Goal: Task Accomplishment & Management: Manage account settings

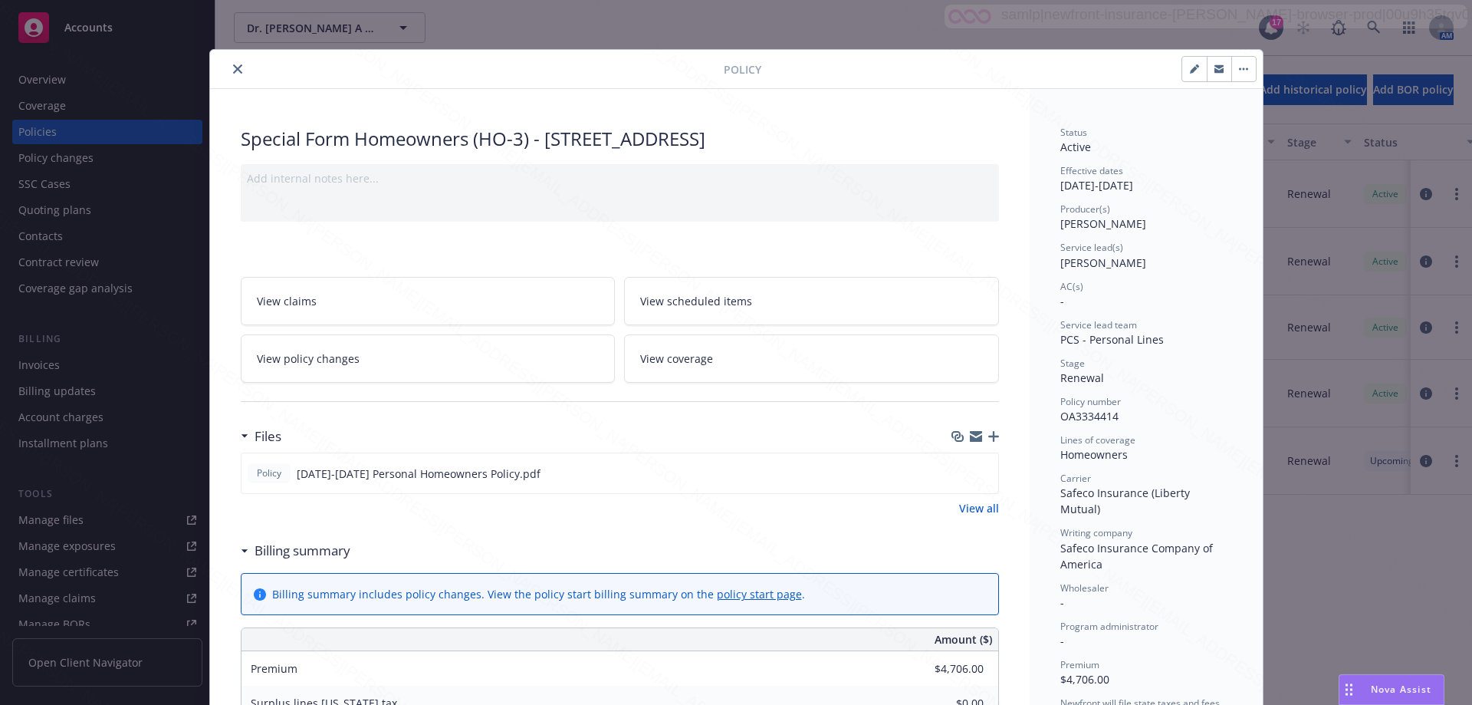
scroll to position [46, 0]
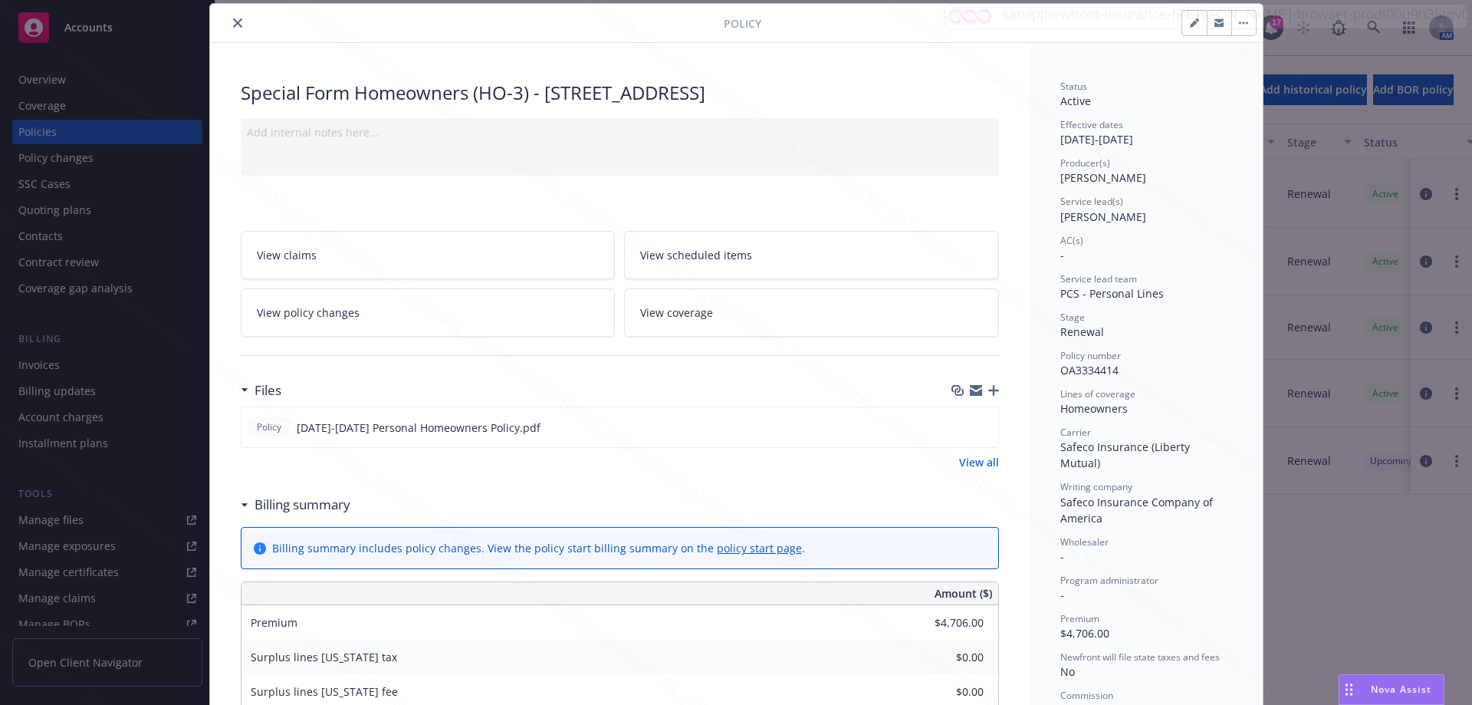
click at [235, 24] on icon "close" at bounding box center [237, 22] width 9 height 9
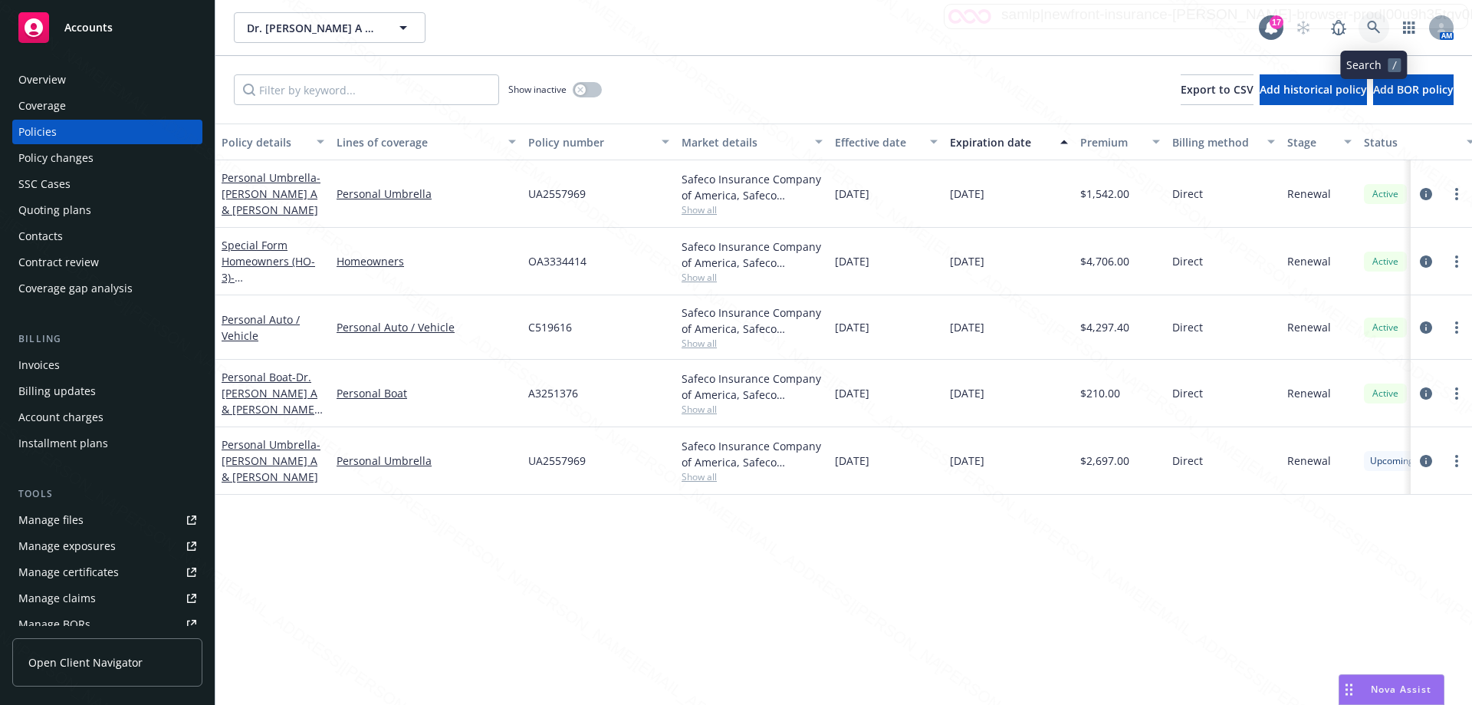
click at [1366, 28] on link at bounding box center [1374, 27] width 31 height 31
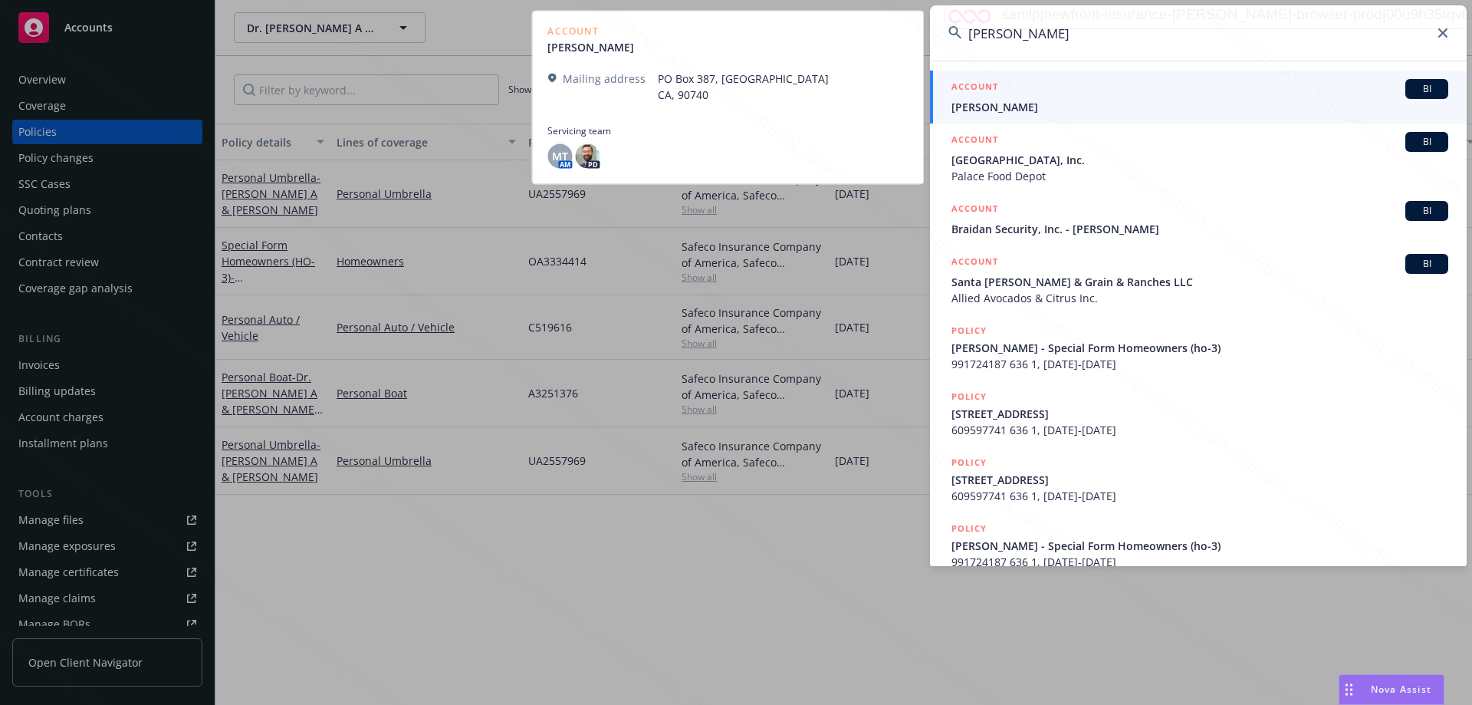
type input "[PERSON_NAME]"
click at [983, 105] on span "[PERSON_NAME]" at bounding box center [1199, 107] width 497 height 16
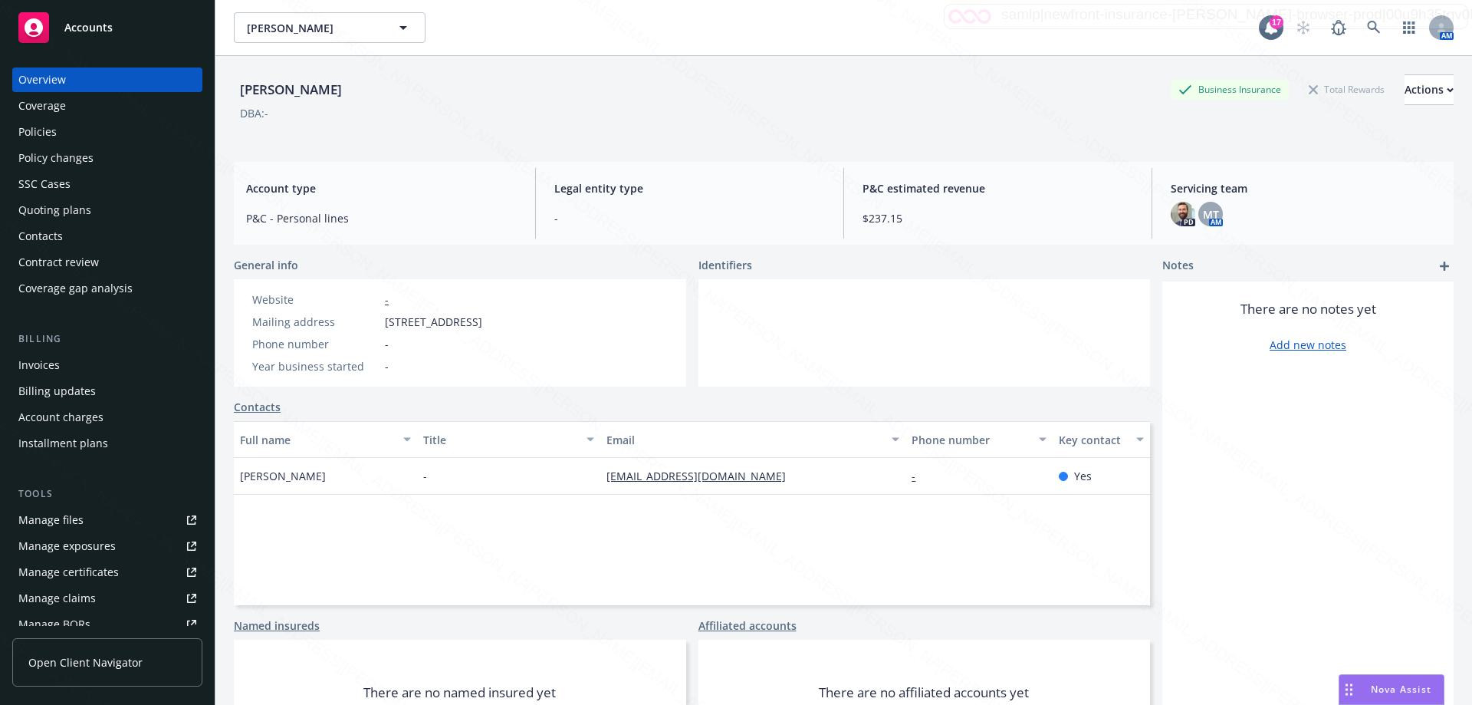
click at [47, 137] on div "Policies" at bounding box center [37, 132] width 38 height 25
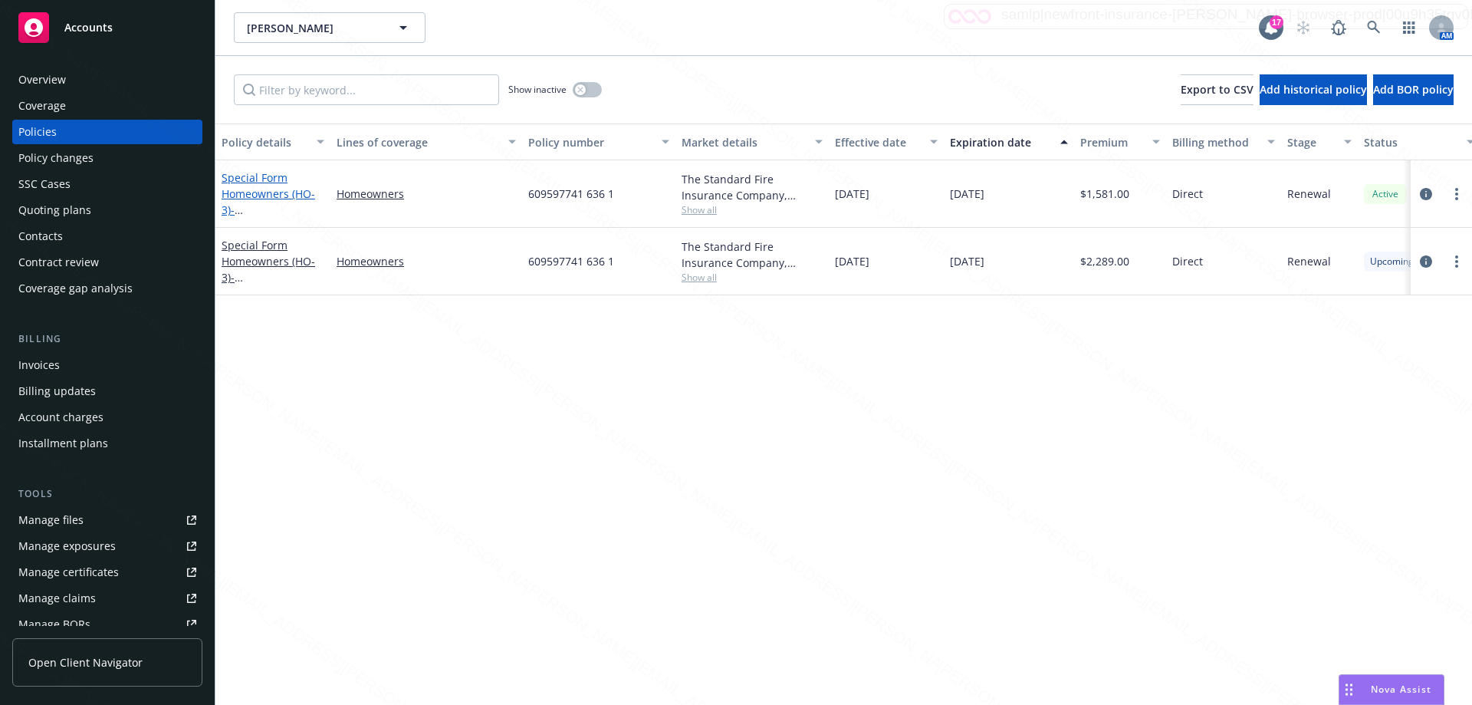
click at [243, 208] on span "- [STREET_ADDRESS]" at bounding box center [270, 217] width 97 height 31
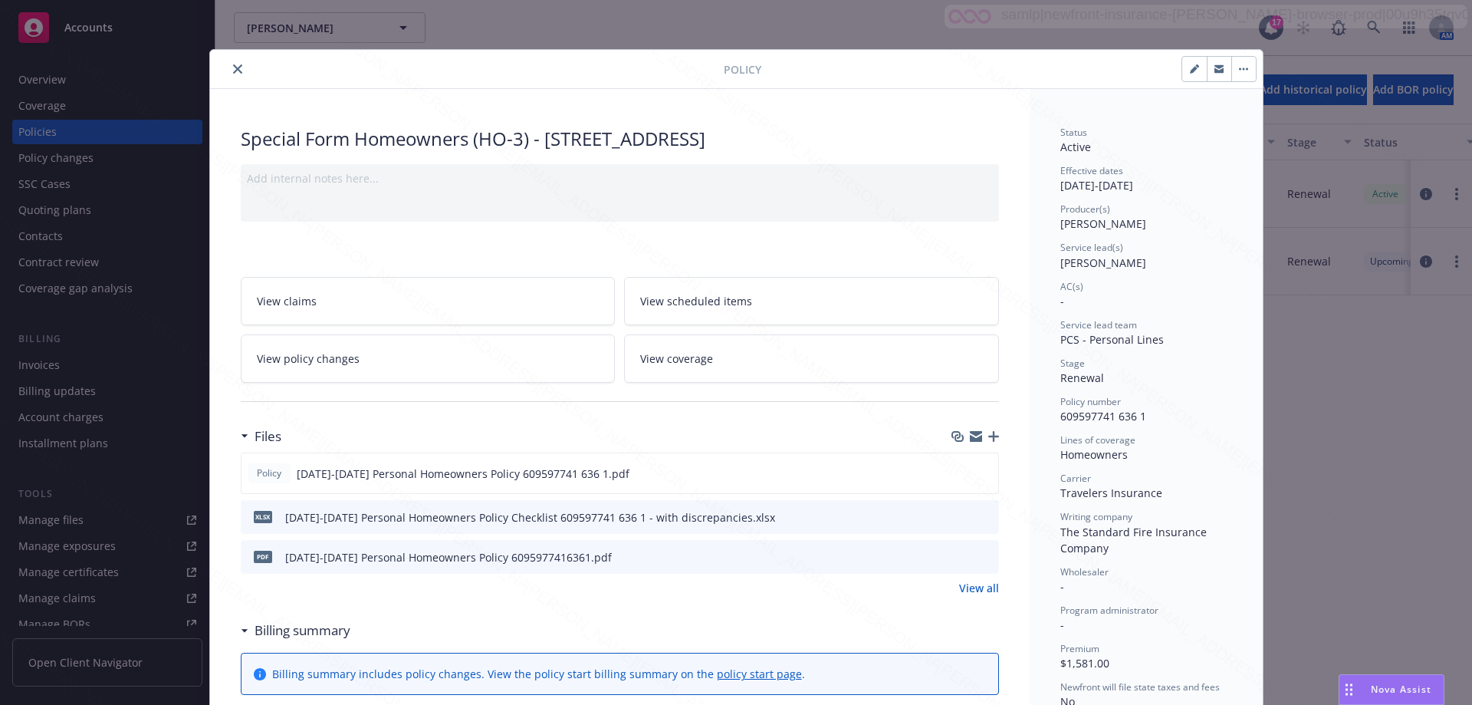
click at [233, 69] on icon "close" at bounding box center [237, 68] width 9 height 9
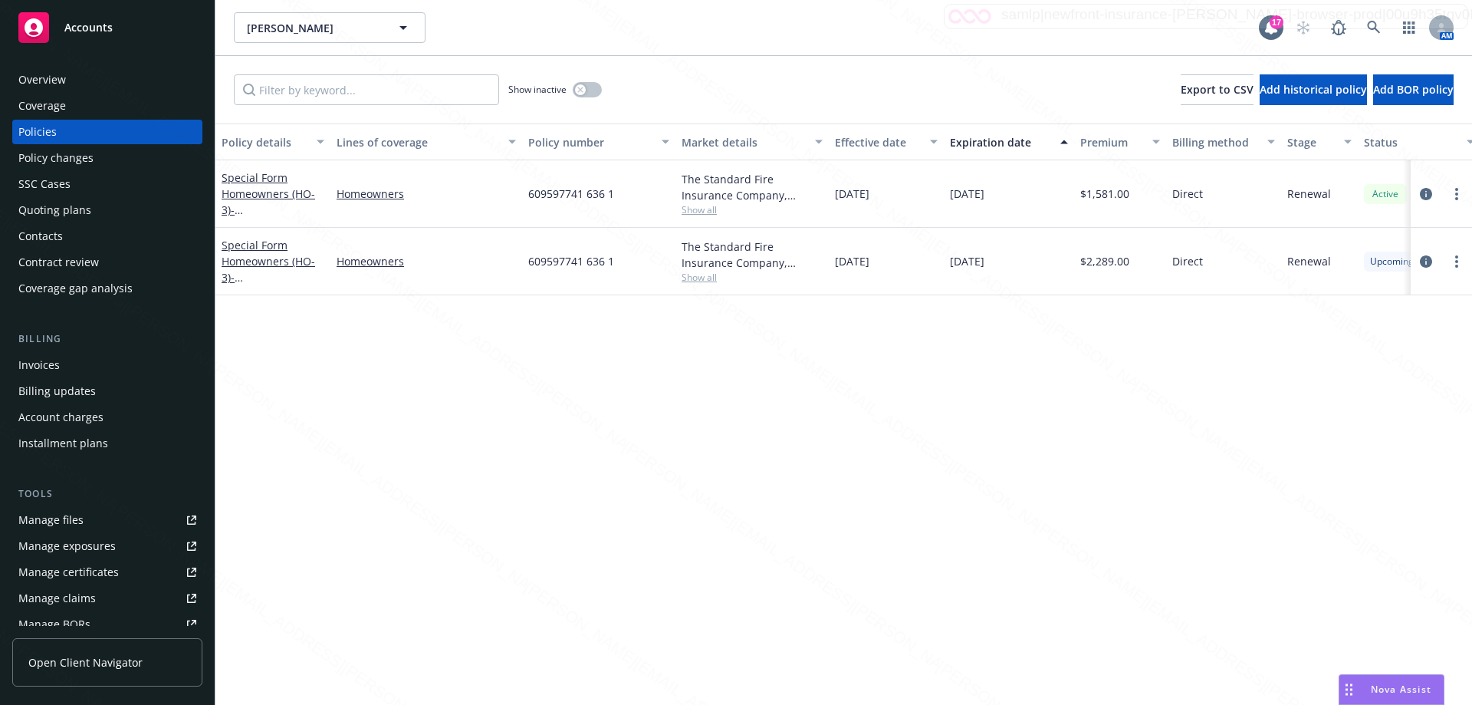
click at [700, 209] on span "Show all" at bounding box center [752, 209] width 141 height 13
drag, startPoint x: 517, startPoint y: 192, endPoint x: 663, endPoint y: 197, distance: 145.8
click at [663, 197] on div "Special Form Homeowners (HO-3) - [STREET_ADDRESS] Homeowners 609597741 636 1 Th…" at bounding box center [955, 193] width 1480 height 67
copy div "609597741 636 1"
click at [1369, 31] on icon at bounding box center [1374, 28] width 14 height 14
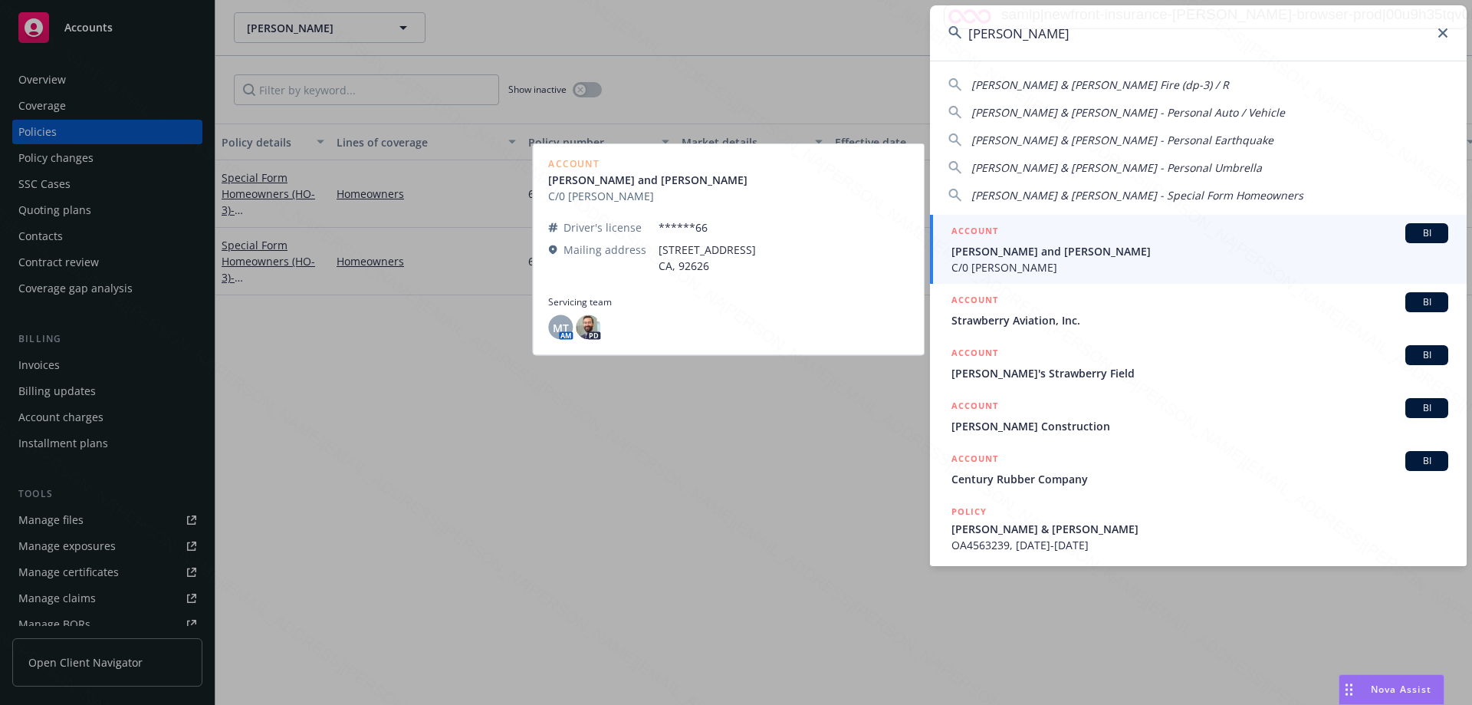
type input "[PERSON_NAME]"
click at [1073, 262] on span "C/0 [PERSON_NAME]" at bounding box center [1199, 267] width 497 height 16
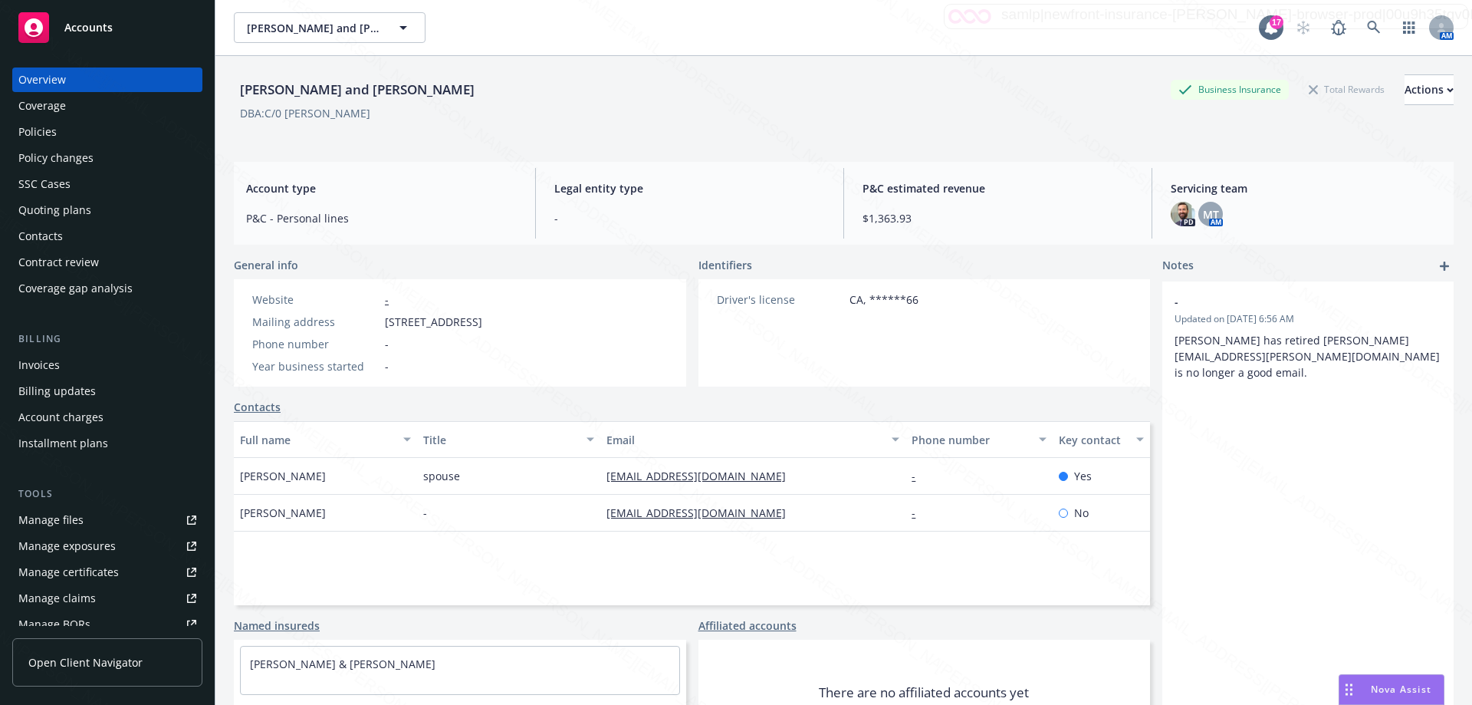
click at [28, 130] on div "Policies" at bounding box center [37, 132] width 38 height 25
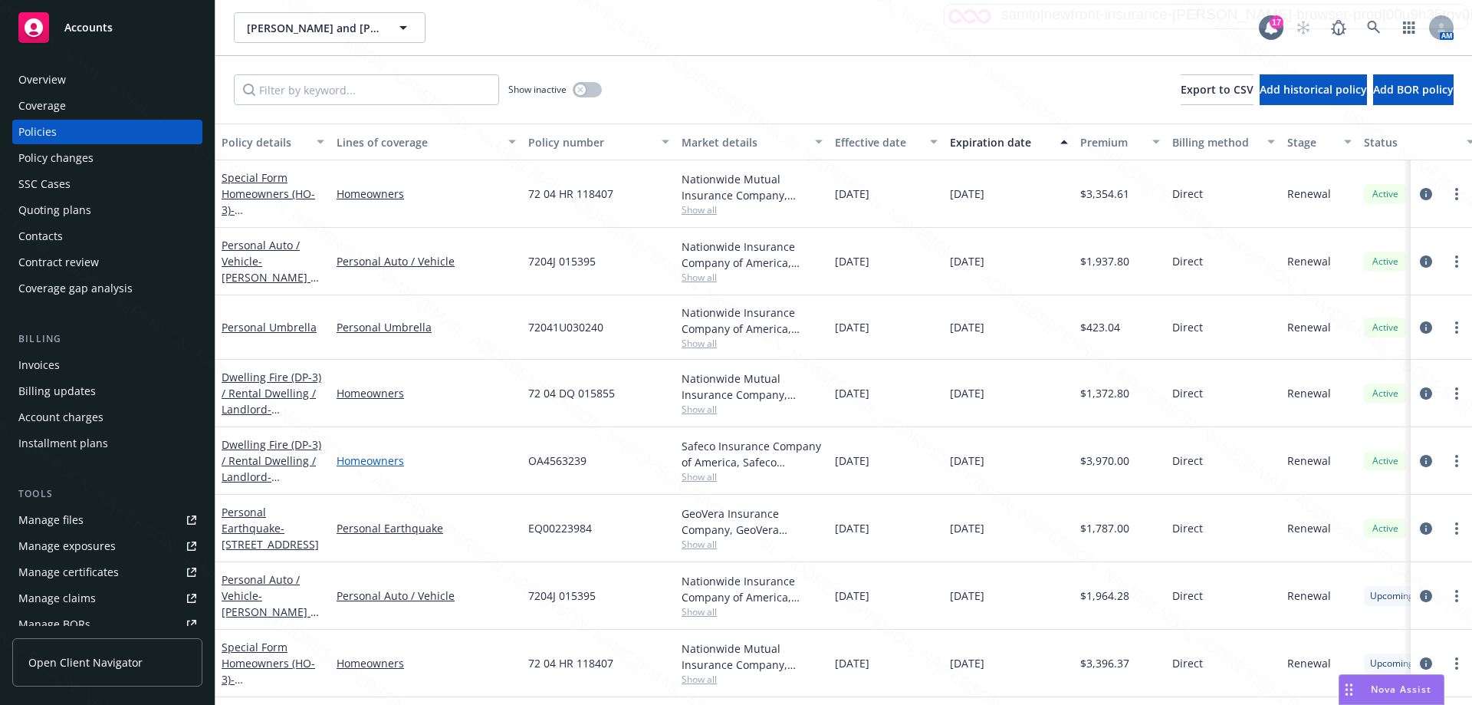
click at [448, 461] on link "Homeowners" at bounding box center [426, 460] width 179 height 16
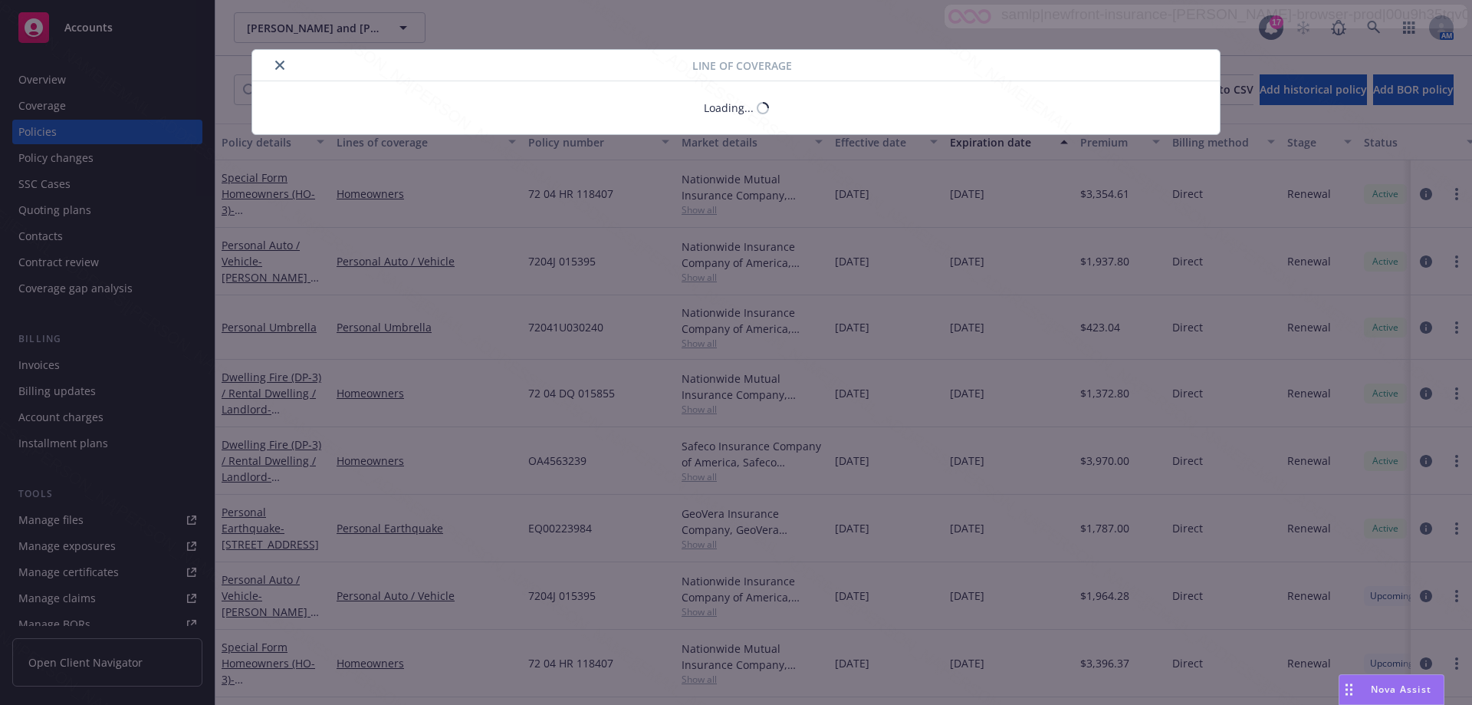
select select "INCLUDED"
select select "LIMIT"
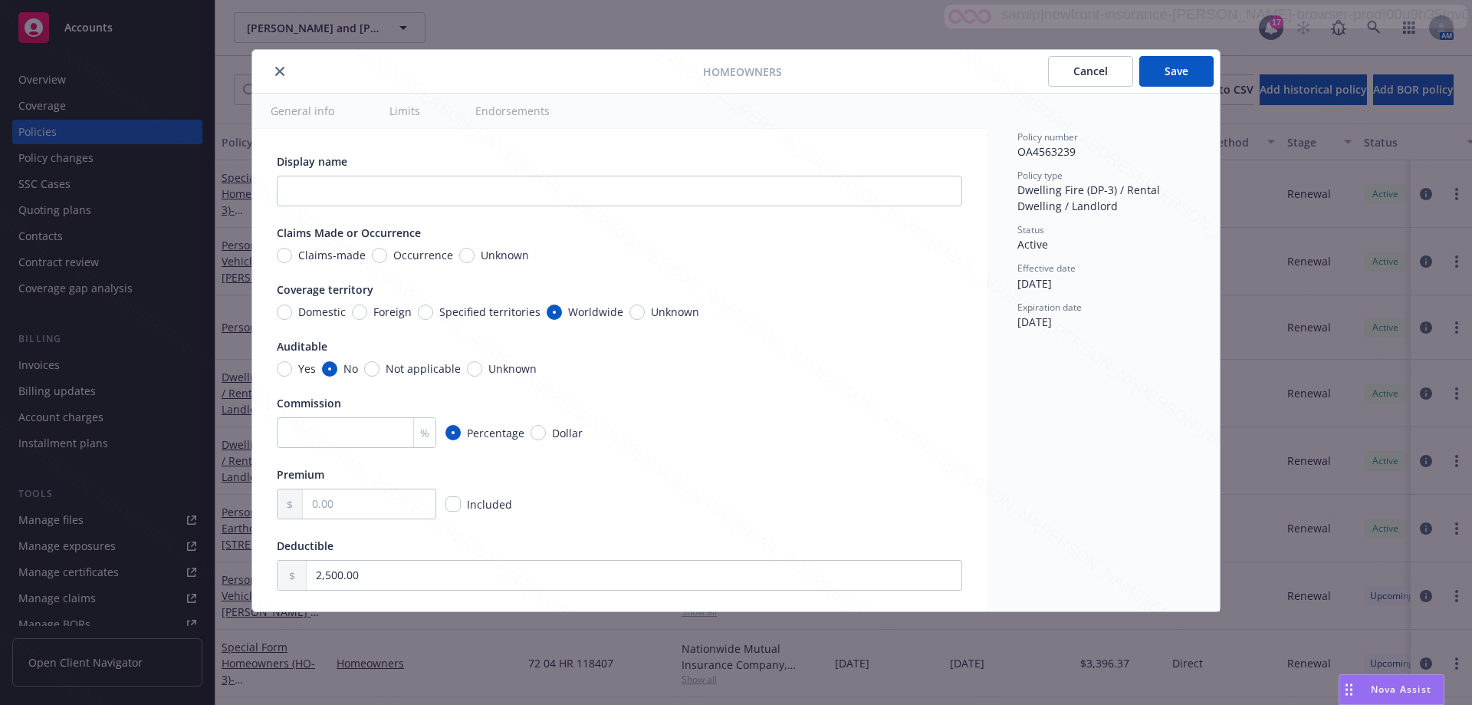
type textarea "x"
click at [279, 74] on icon "close" at bounding box center [279, 71] width 9 height 9
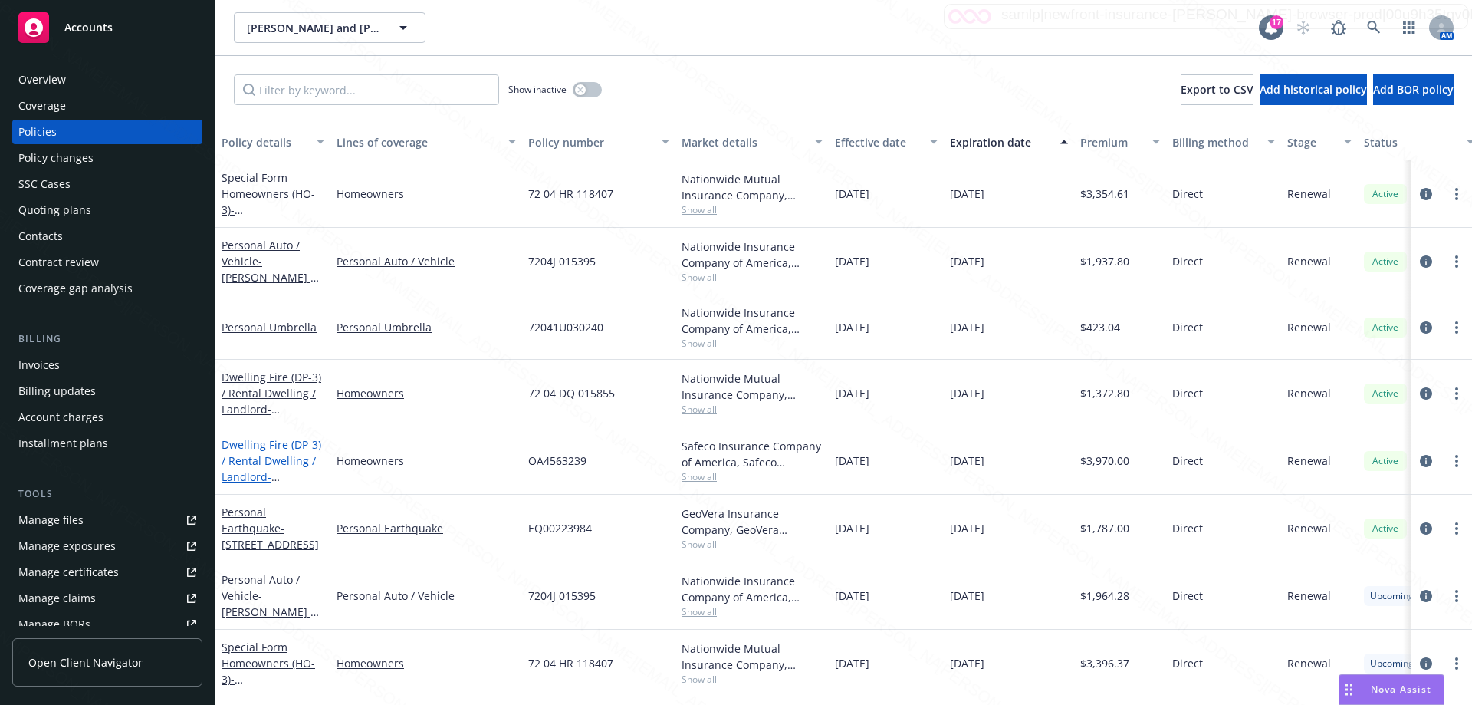
click at [263, 466] on link "Dwelling Fire (DP-3) / Rental Dwelling / Landlord - [STREET_ADDRESS]" at bounding box center [272, 468] width 100 height 63
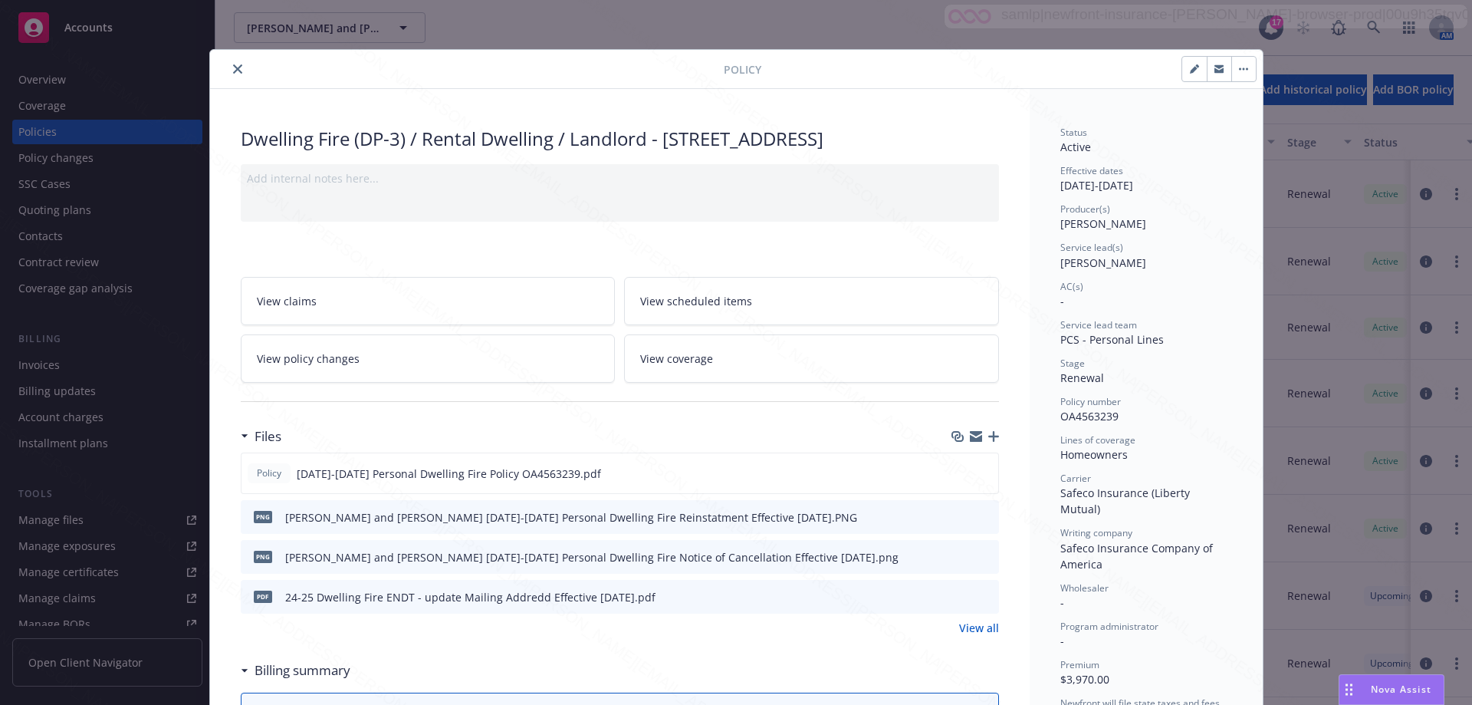
drag, startPoint x: 659, startPoint y: 139, endPoint x: 667, endPoint y: 174, distance: 36.1
click at [675, 152] on div "Dwelling Fire (DP-3) / Rental Dwelling / Landlord - [STREET_ADDRESS]" at bounding box center [620, 139] width 758 height 26
copy div "[STREET_ADDRESS]"
drag, startPoint x: 232, startPoint y: 65, endPoint x: 228, endPoint y: 76, distance: 11.4
click at [233, 66] on icon "close" at bounding box center [237, 68] width 9 height 9
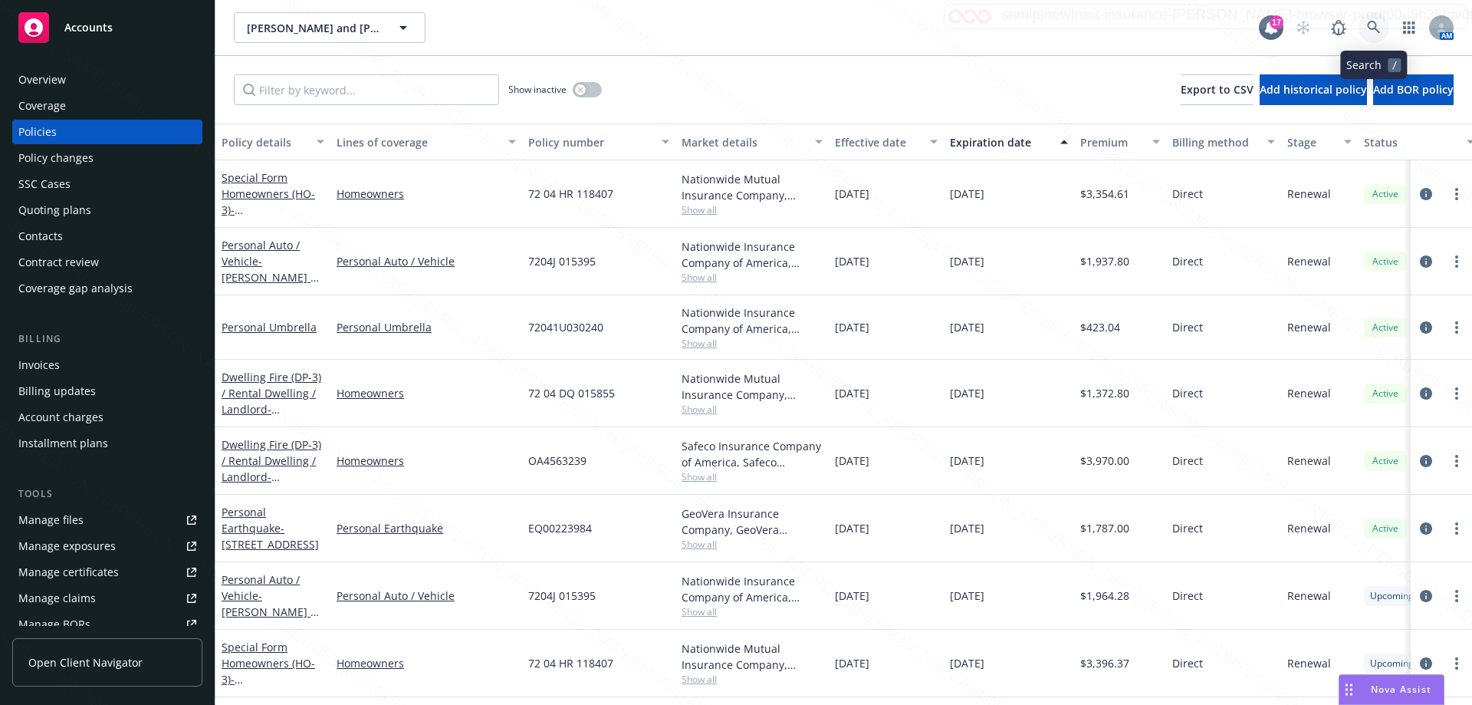
click at [1369, 27] on icon at bounding box center [1373, 27] width 13 height 13
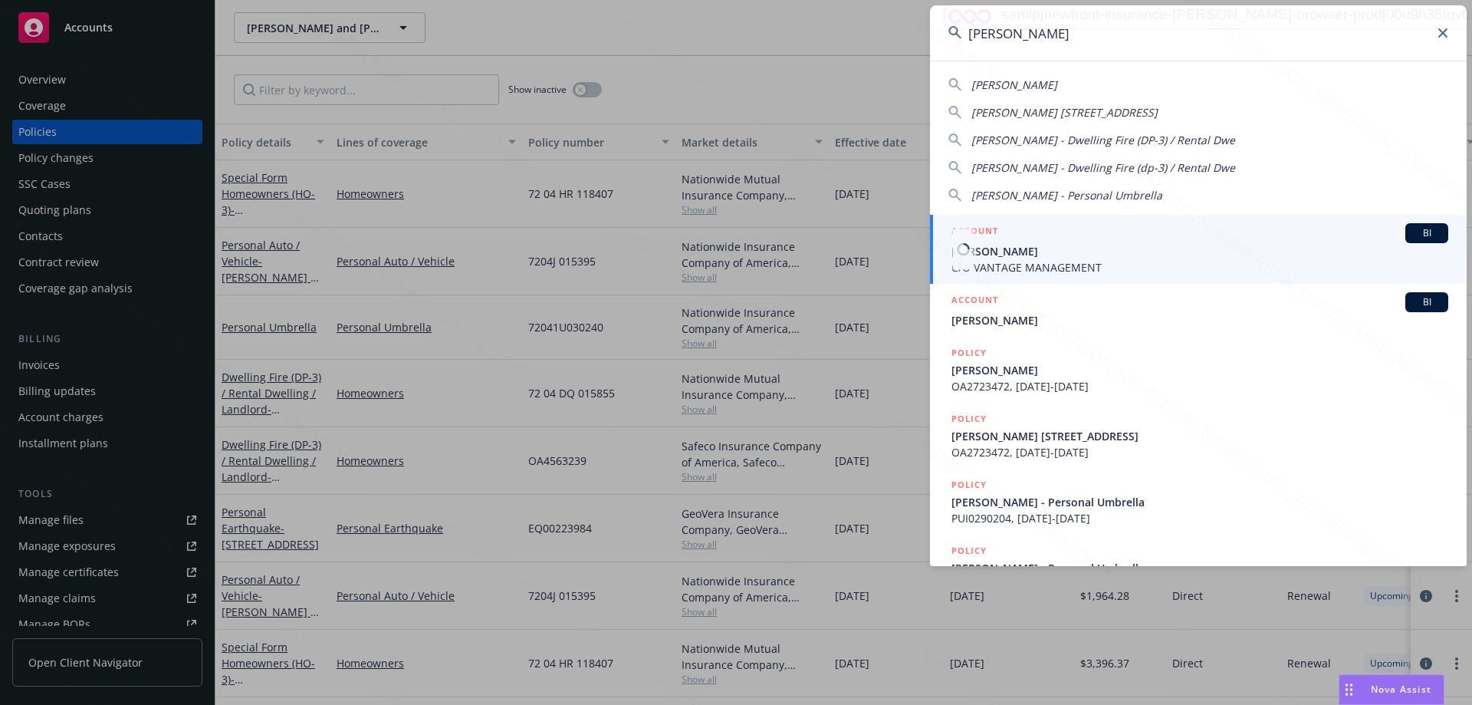
type input "[PERSON_NAME]"
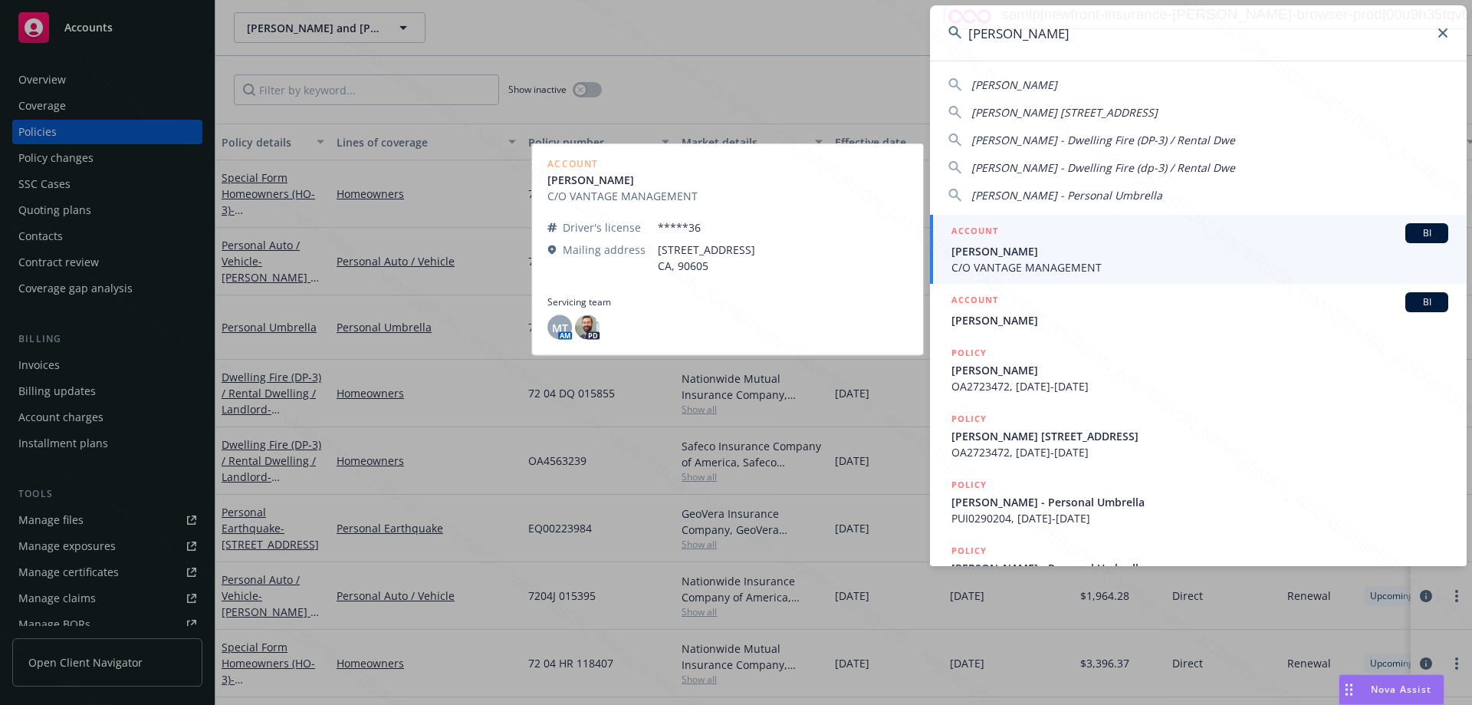
click at [1023, 260] on span "C/O VANTAGE MANAGEMENT" at bounding box center [1199, 267] width 497 height 16
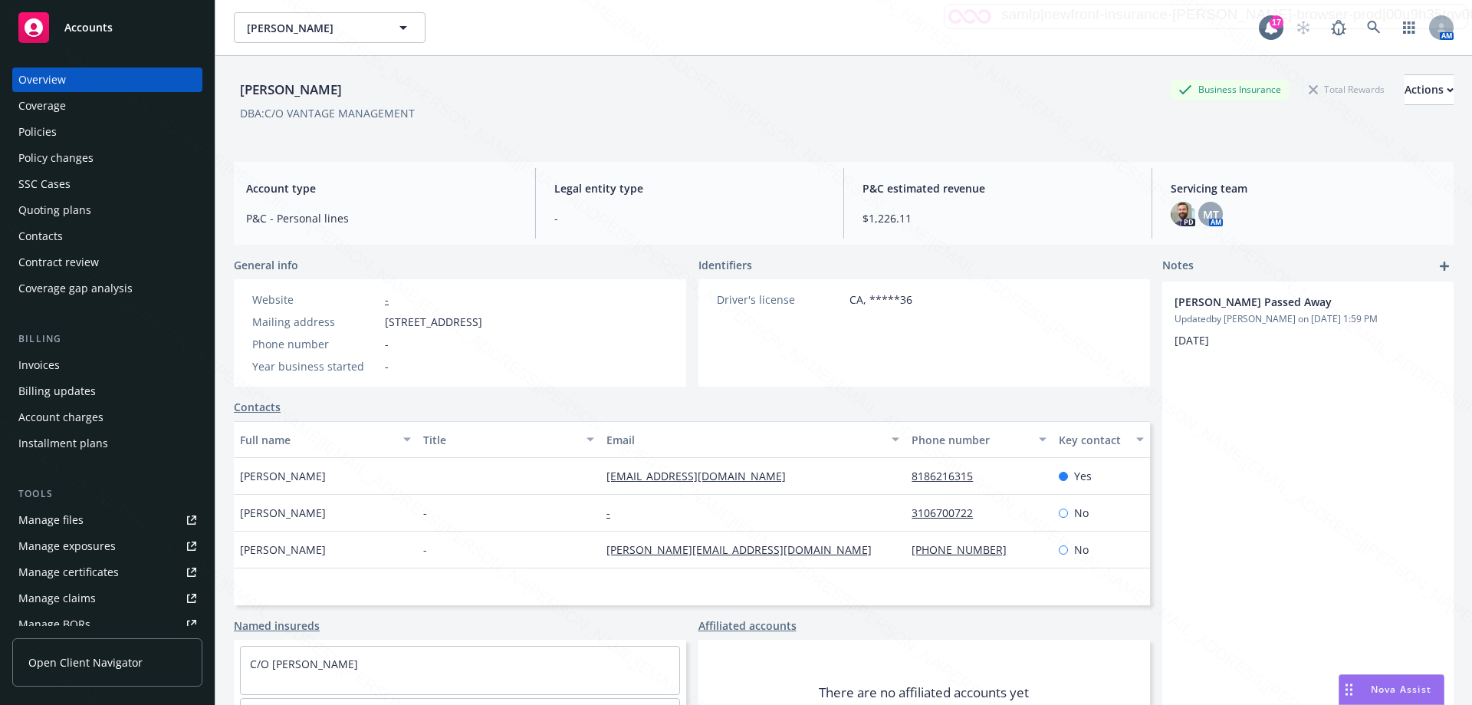
click at [41, 130] on div "Policies" at bounding box center [37, 132] width 38 height 25
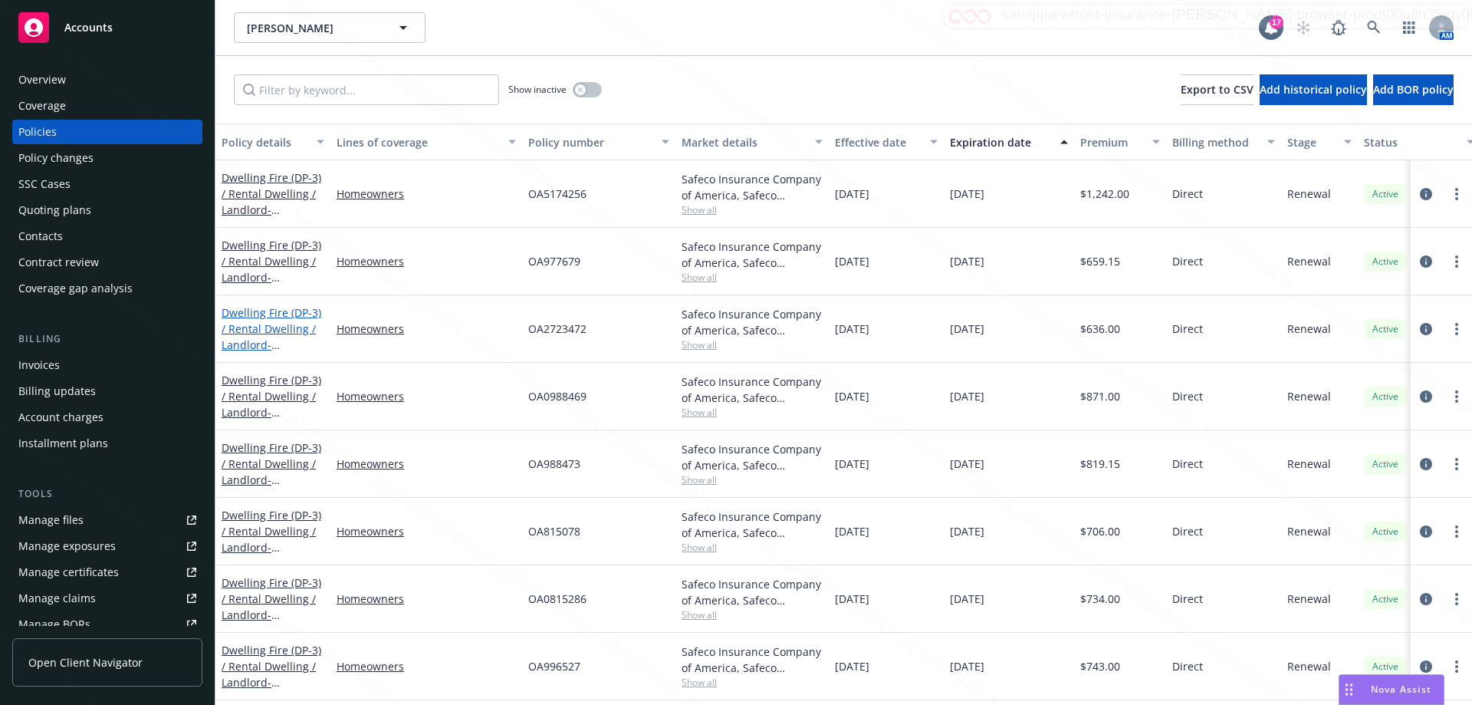
click at [274, 329] on link "Dwelling Fire (DP-3) / [PERSON_NAME] / Landlord - [PERSON_NAME] [STREET_ADDRESS]" at bounding box center [272, 344] width 100 height 79
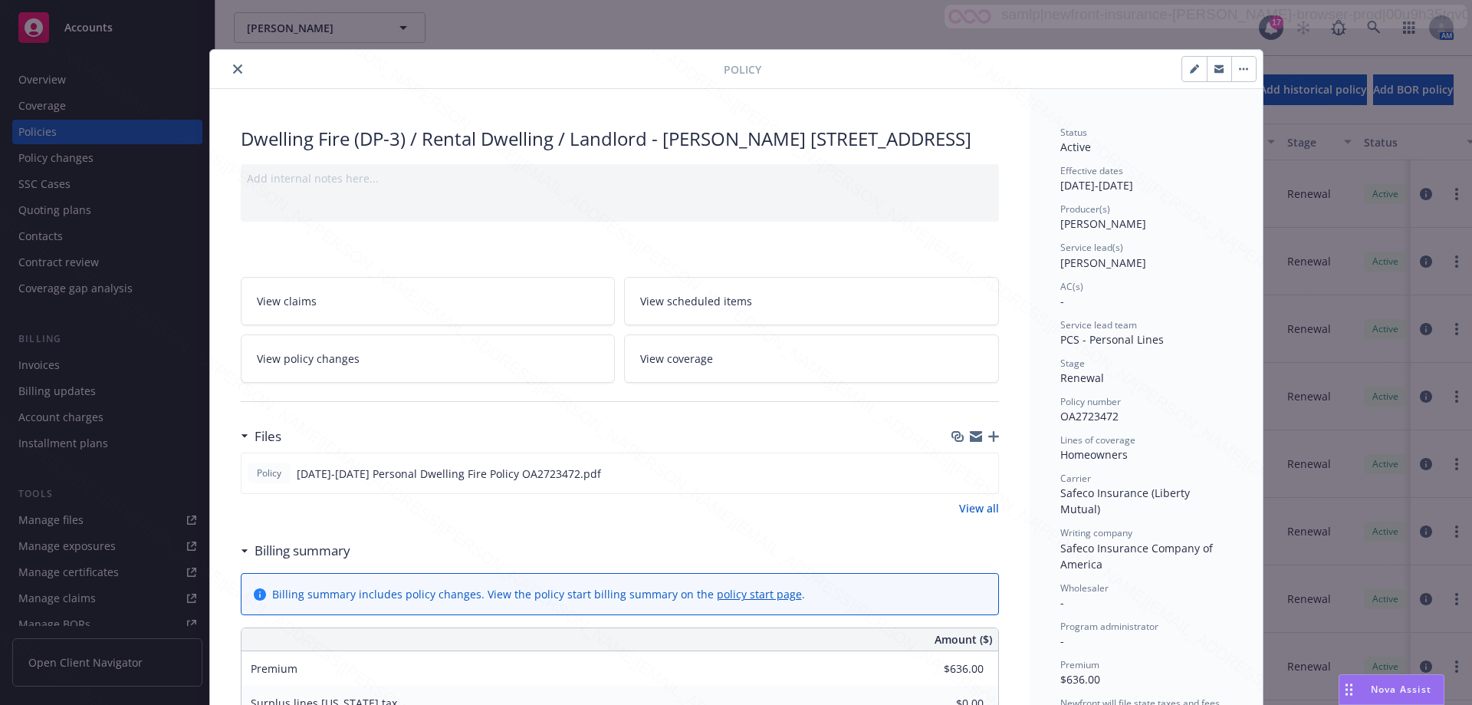
click at [233, 71] on icon "close" at bounding box center [237, 68] width 9 height 9
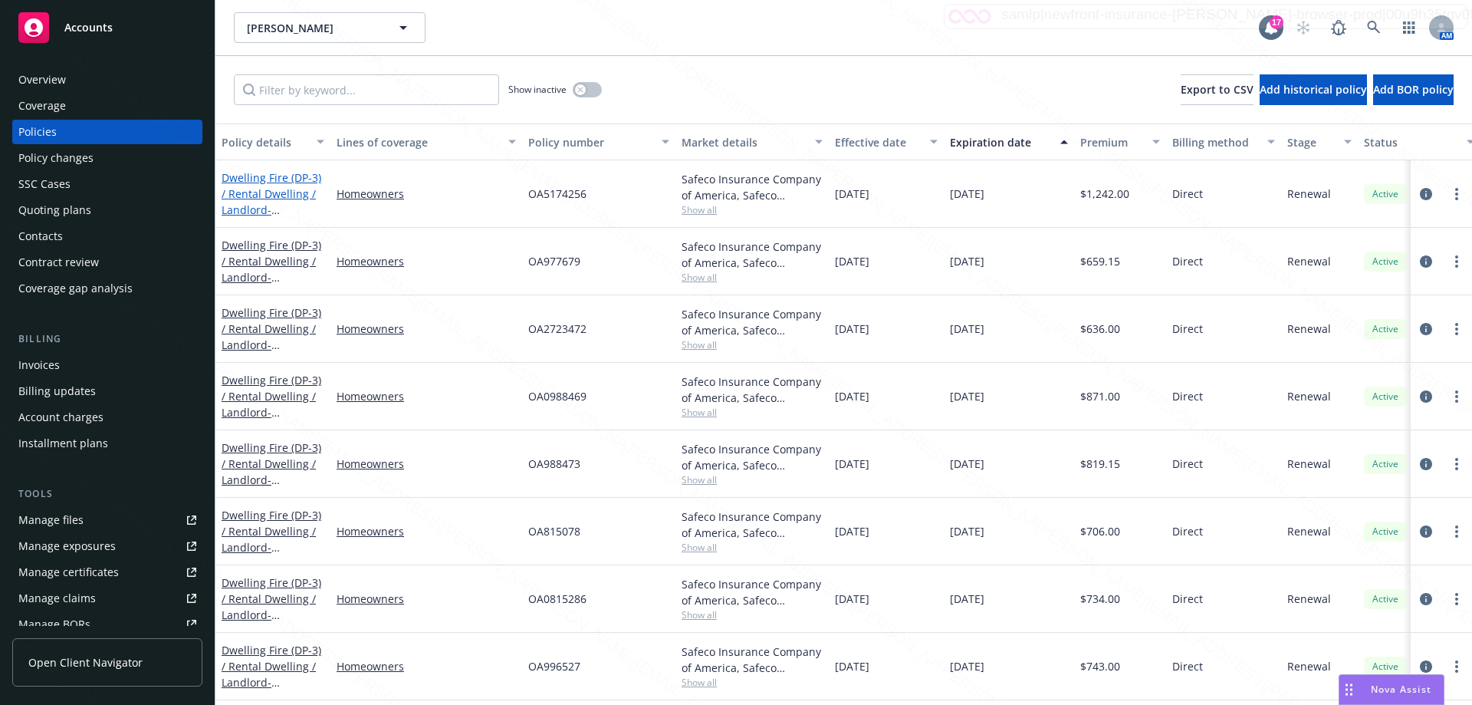
click at [272, 199] on link "Dwelling Fire (DP-3) / Rental Dwelling / Landlord - [STREET_ADDRESS][PERSON_NAM…" at bounding box center [272, 209] width 100 height 79
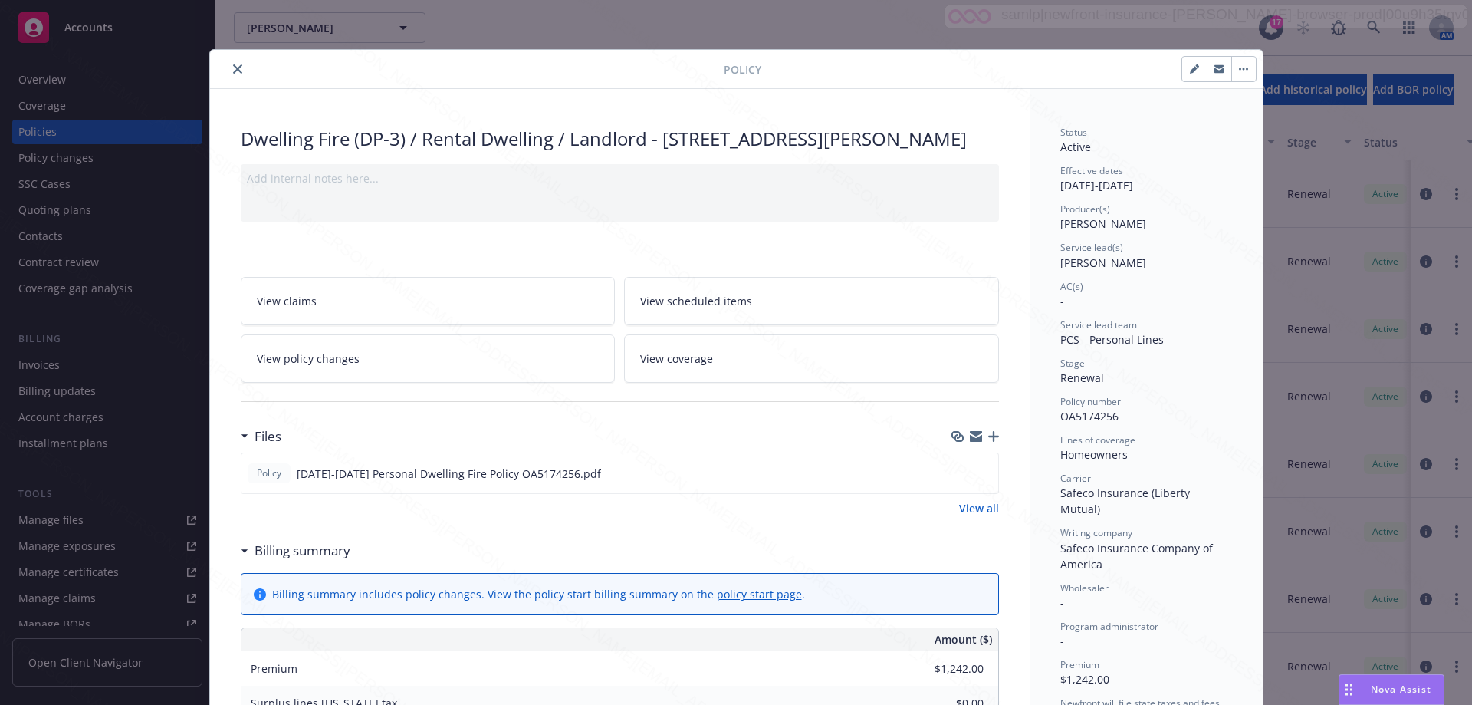
click at [232, 64] on button "close" at bounding box center [237, 69] width 18 height 18
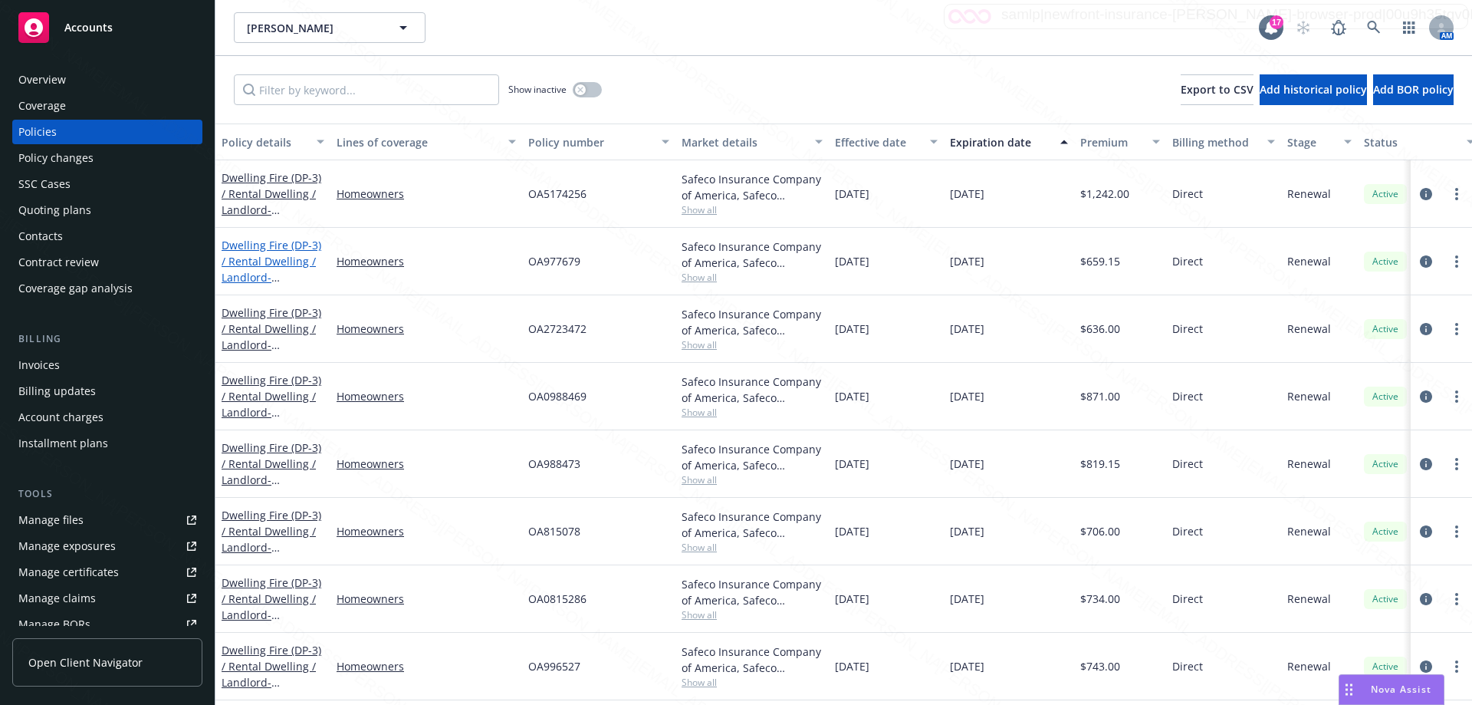
click at [269, 263] on link "Dwelling Fire (DP-3) / Rental Dwelling / Landlord - [STREET_ADDRESS]" at bounding box center [272, 269] width 100 height 63
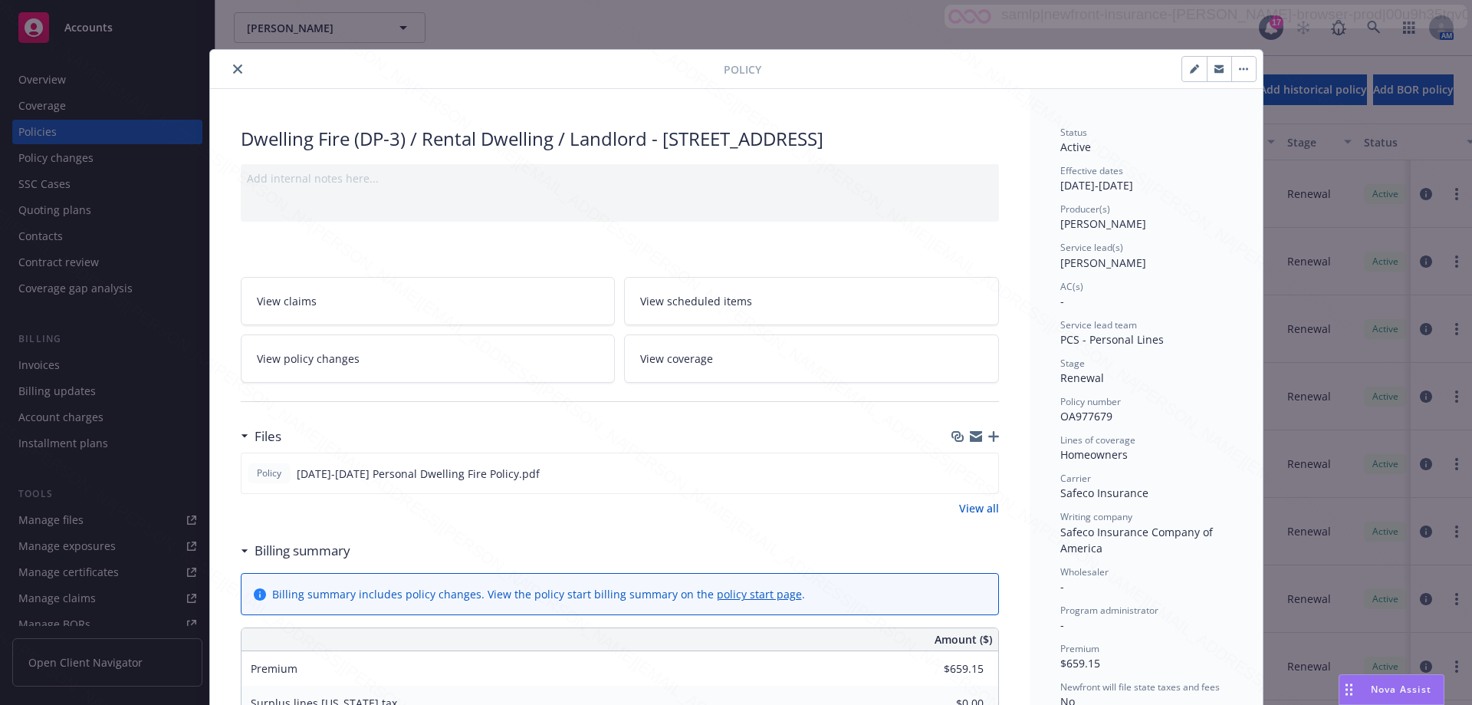
click at [233, 67] on icon "close" at bounding box center [237, 68] width 9 height 9
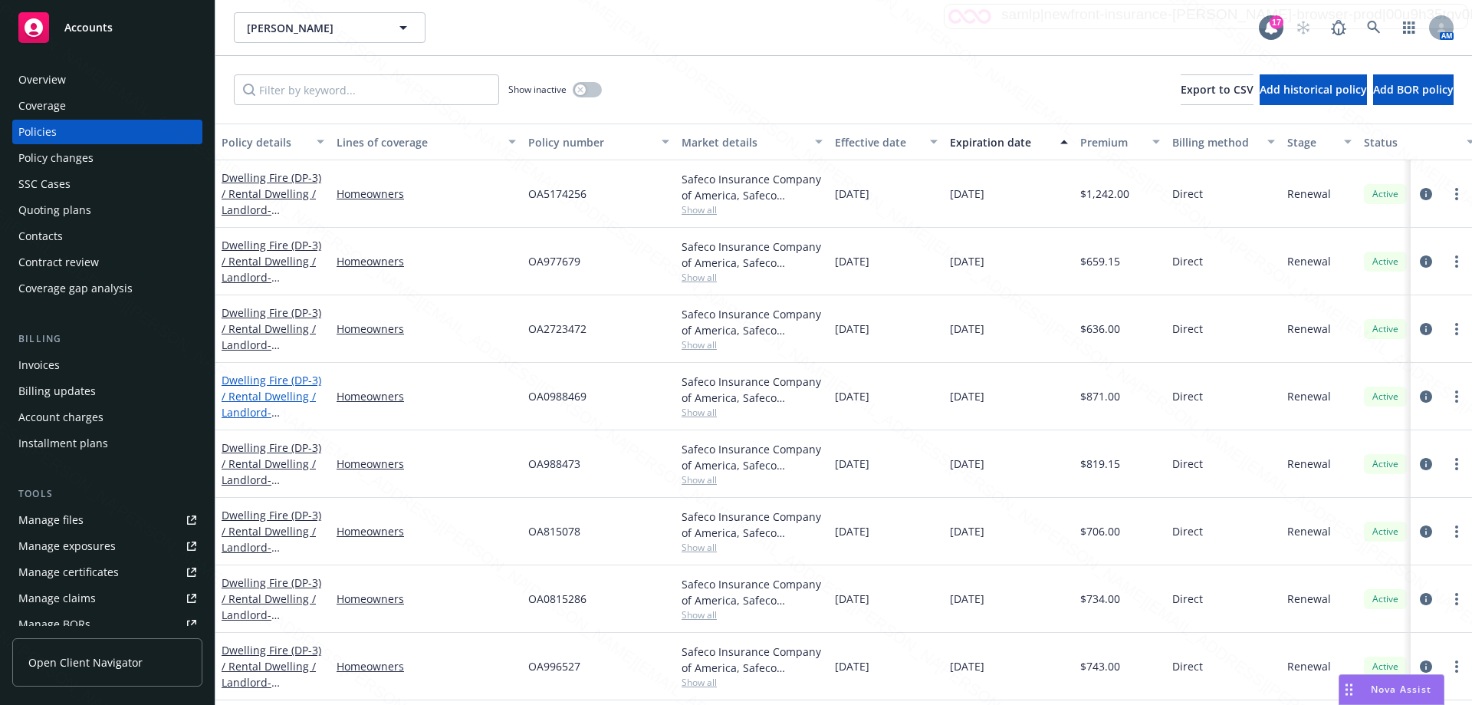
click at [257, 396] on link "Dwelling Fire (DP-3) / Rental Dwelling / Landlord - [STREET_ADDRESS][PERSON_NAM…" at bounding box center [272, 412] width 100 height 79
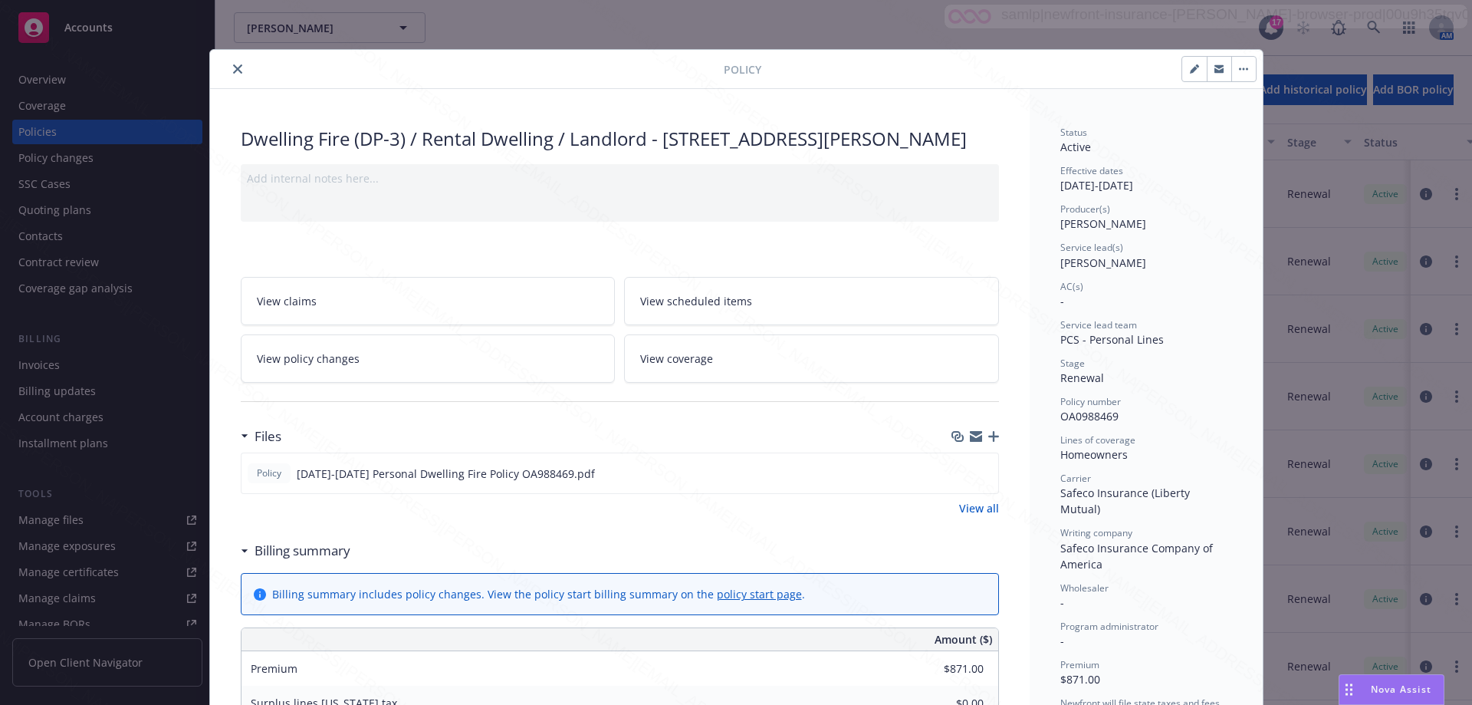
click at [233, 71] on icon "close" at bounding box center [237, 68] width 9 height 9
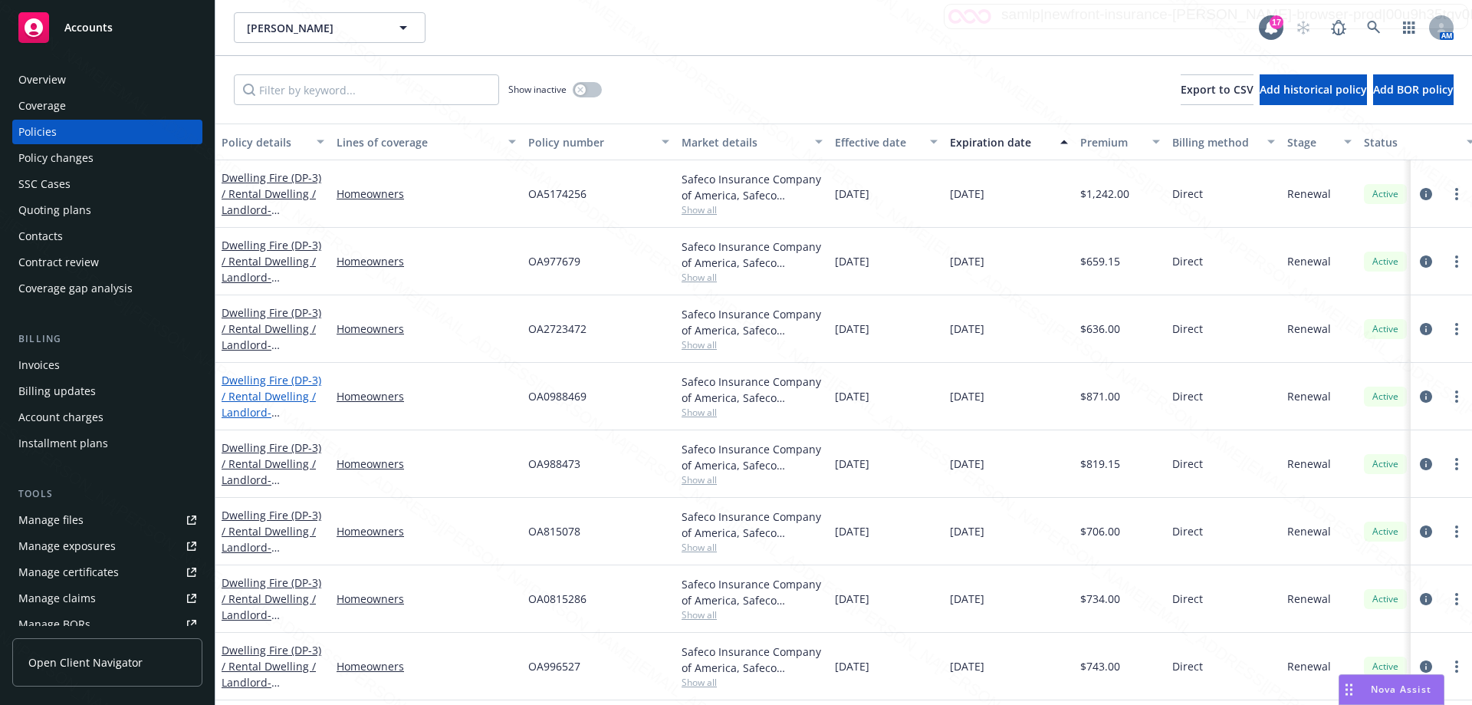
click at [268, 402] on link "Dwelling Fire (DP-3) / Rental Dwelling / Landlord - [STREET_ADDRESS][PERSON_NAM…" at bounding box center [272, 412] width 100 height 79
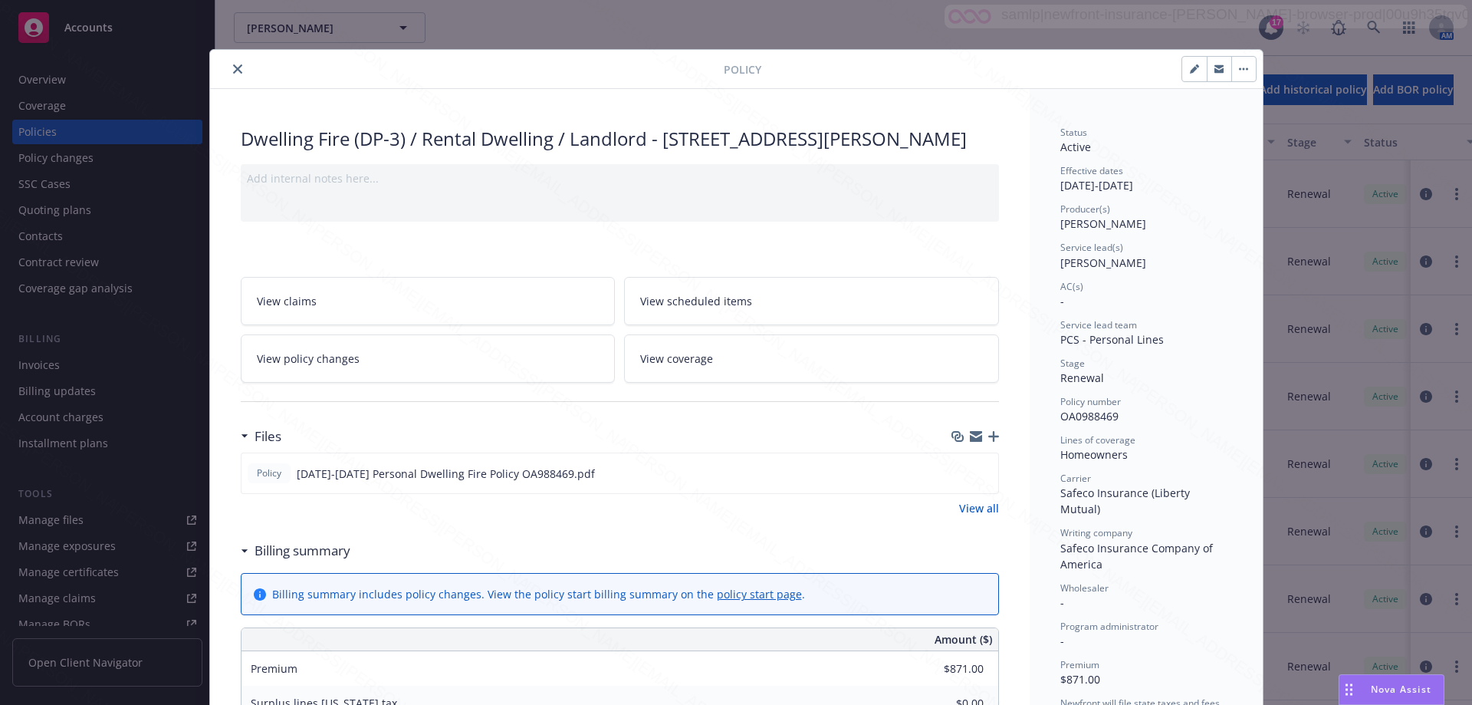
scroll to position [46, 0]
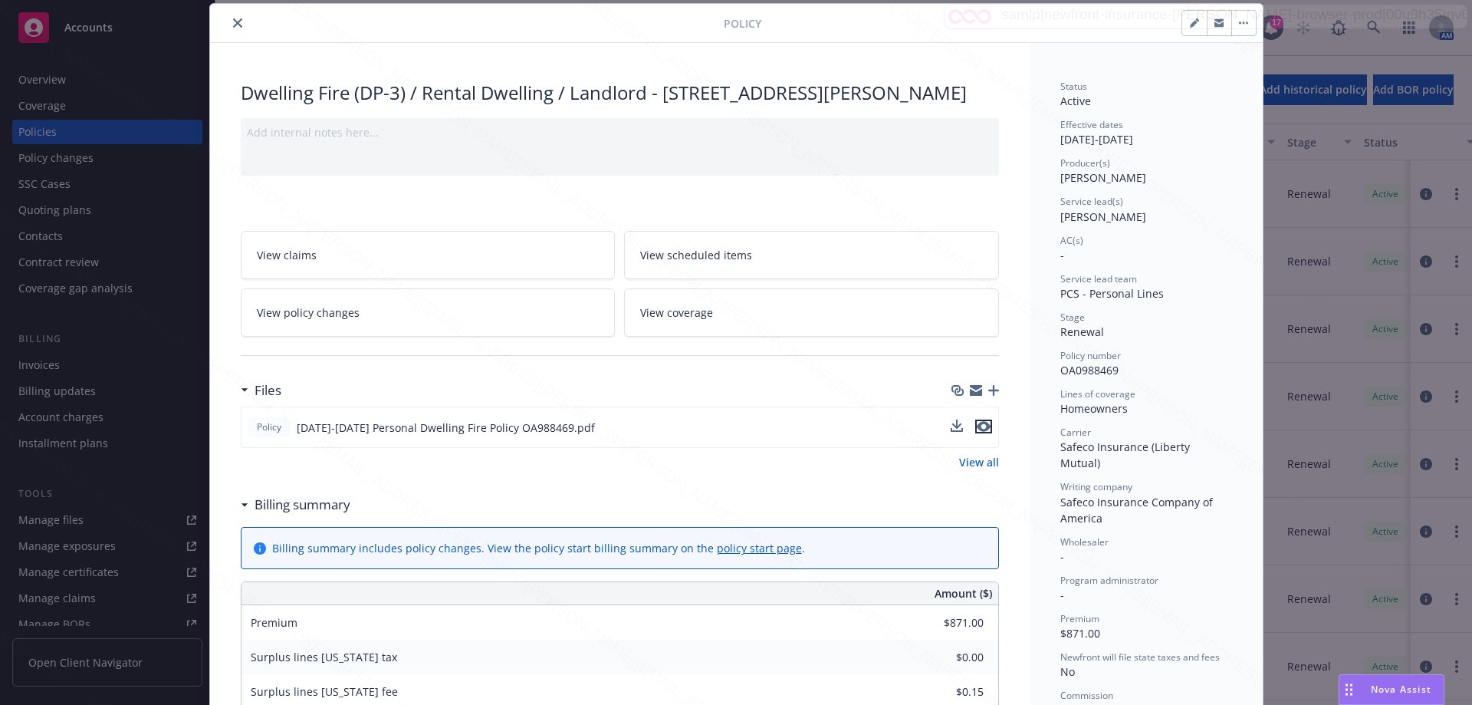
click at [977, 432] on icon "preview file" at bounding box center [984, 426] width 14 height 11
click at [233, 27] on icon "close" at bounding box center [237, 22] width 9 height 9
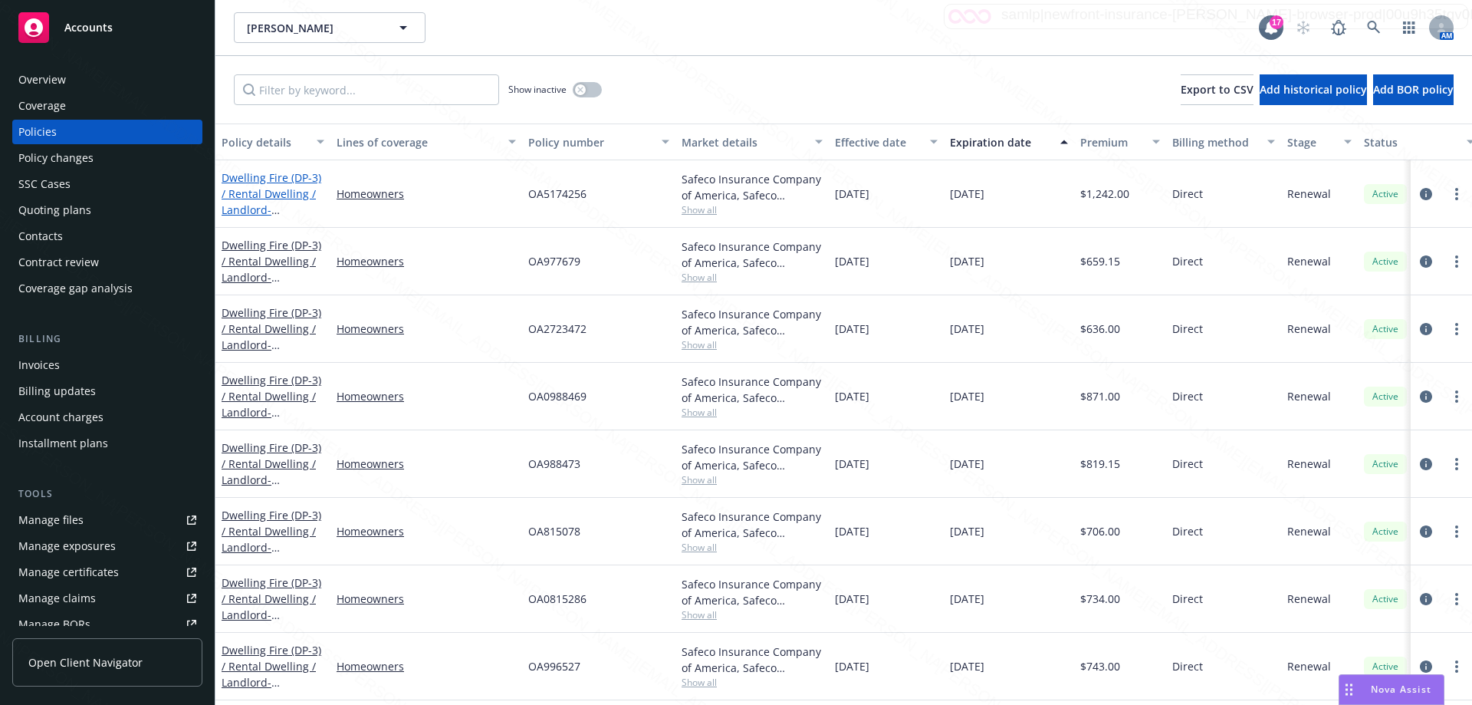
click at [295, 211] on span "- [STREET_ADDRESS][PERSON_NAME]" at bounding box center [270, 225] width 97 height 47
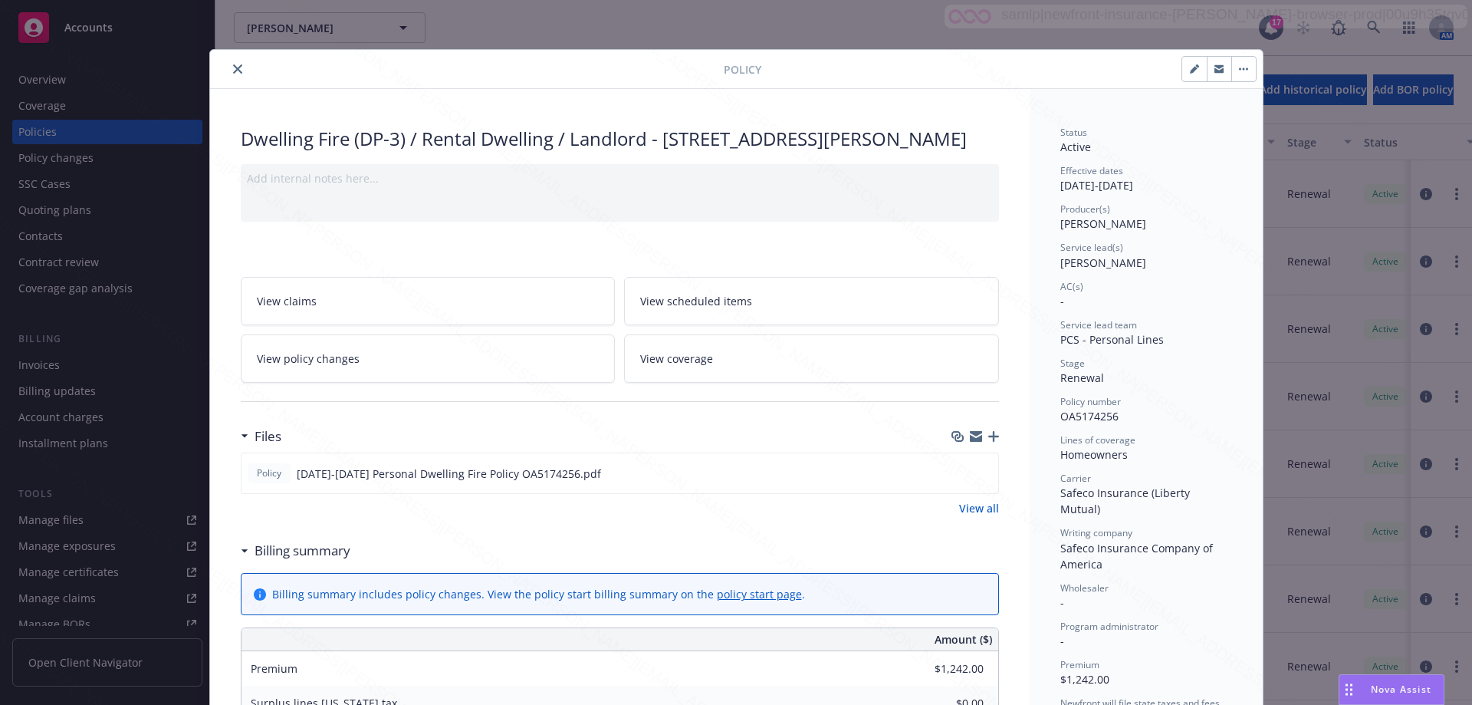
scroll to position [46, 0]
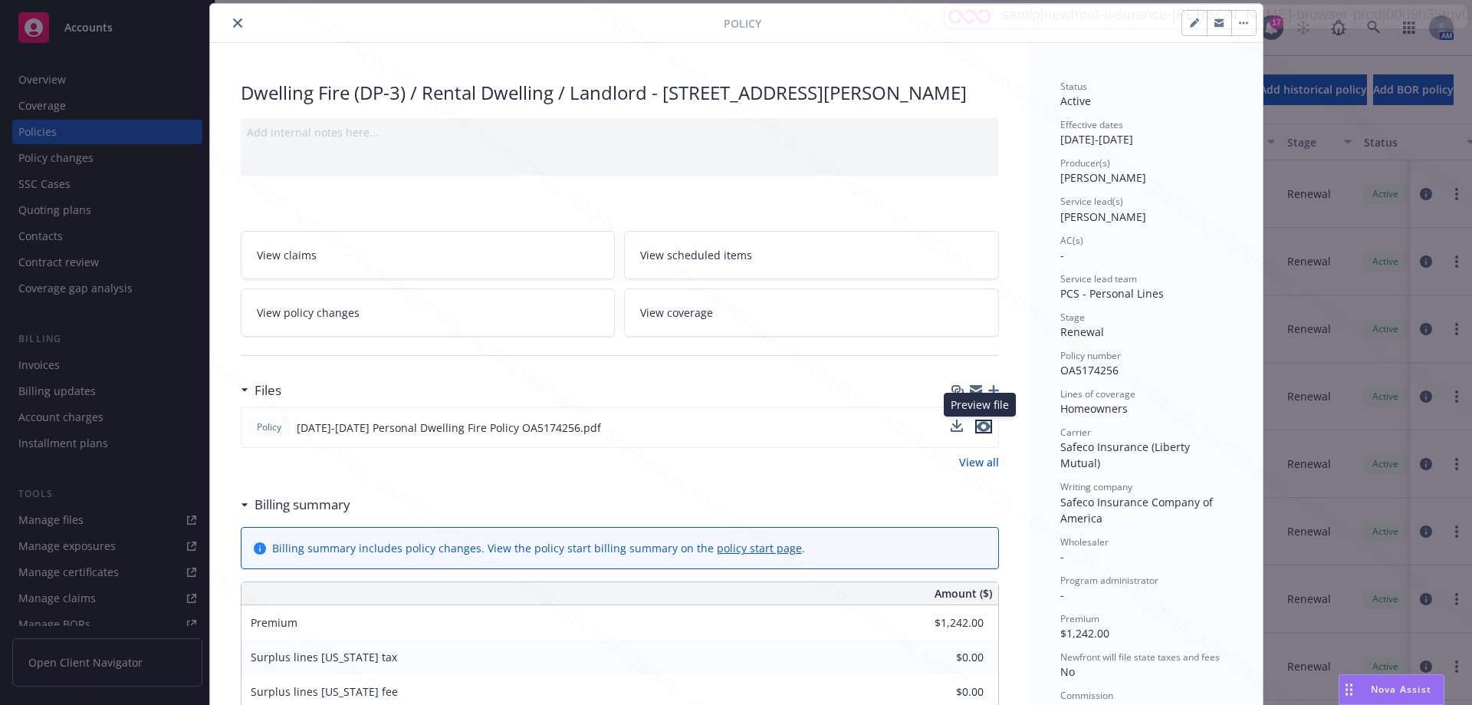
click at [978, 423] on icon "preview file" at bounding box center [984, 426] width 14 height 11
click at [233, 19] on icon "close" at bounding box center [237, 22] width 9 height 9
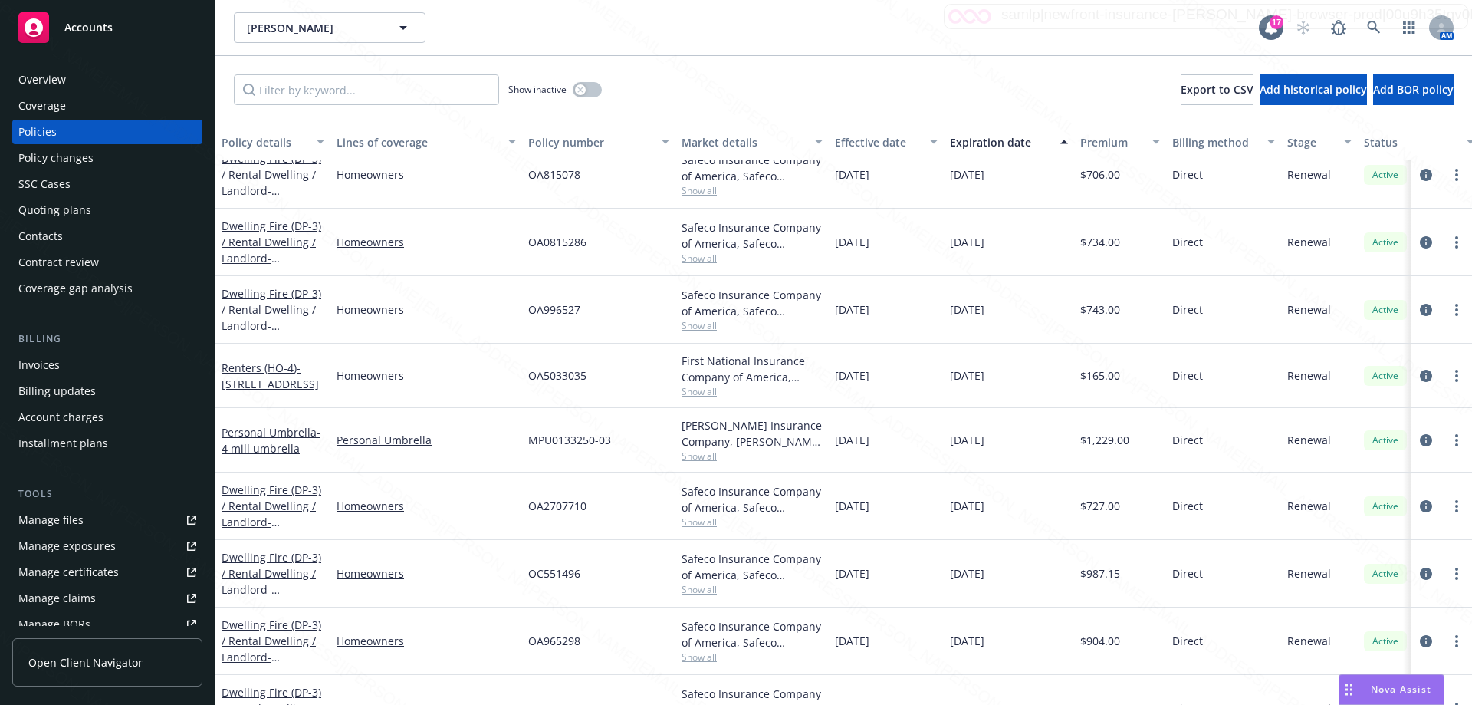
scroll to position [378, 0]
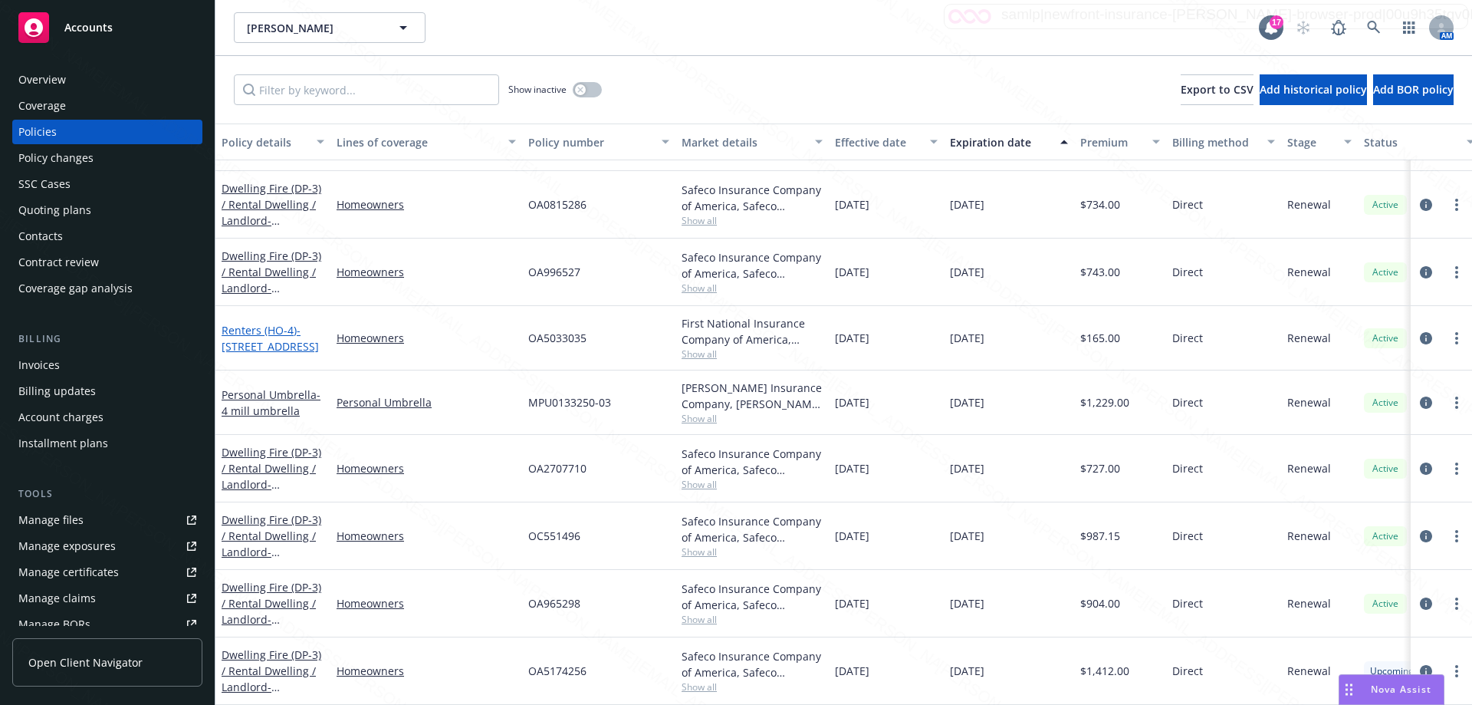
click at [245, 324] on span "- [STREET_ADDRESS]" at bounding box center [270, 338] width 97 height 31
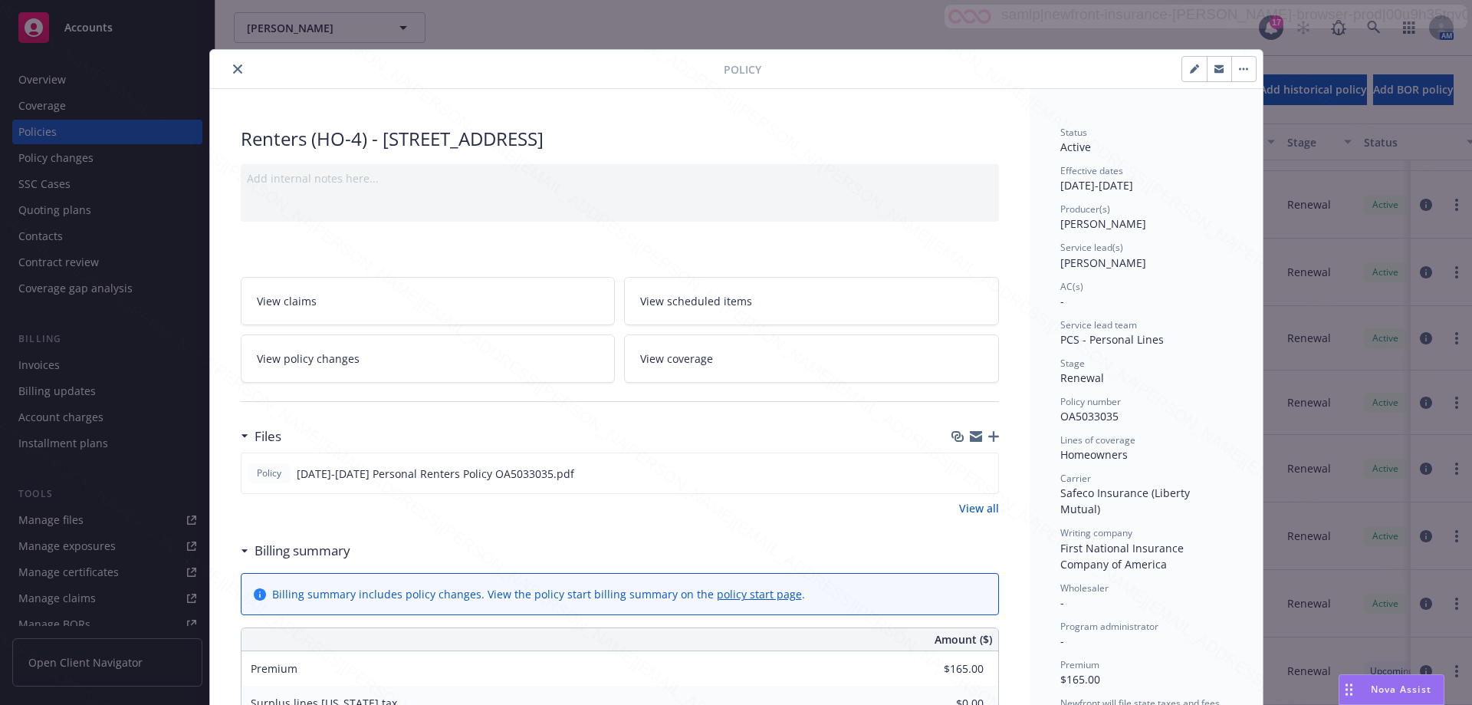
click at [235, 71] on icon "close" at bounding box center [237, 68] width 9 height 9
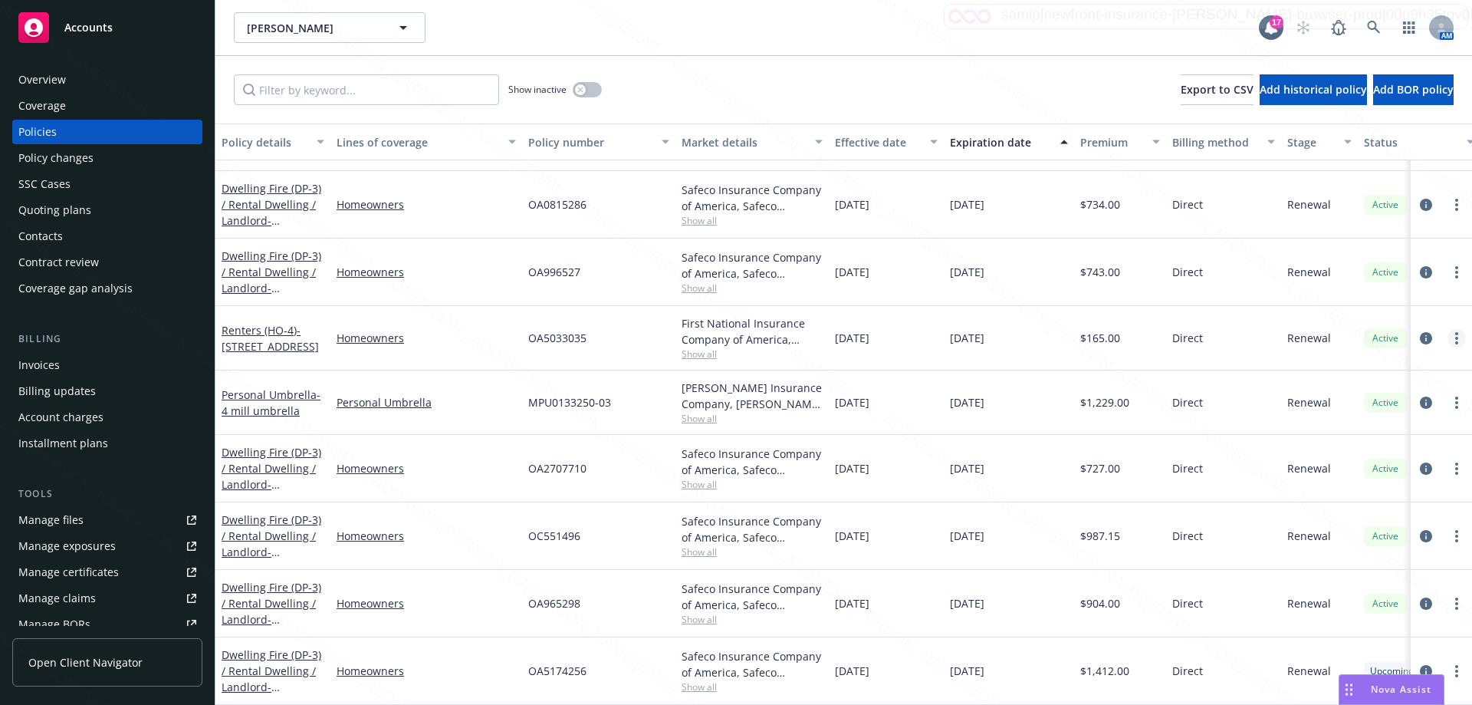
click at [1455, 332] on circle "more" at bounding box center [1456, 333] width 3 height 3
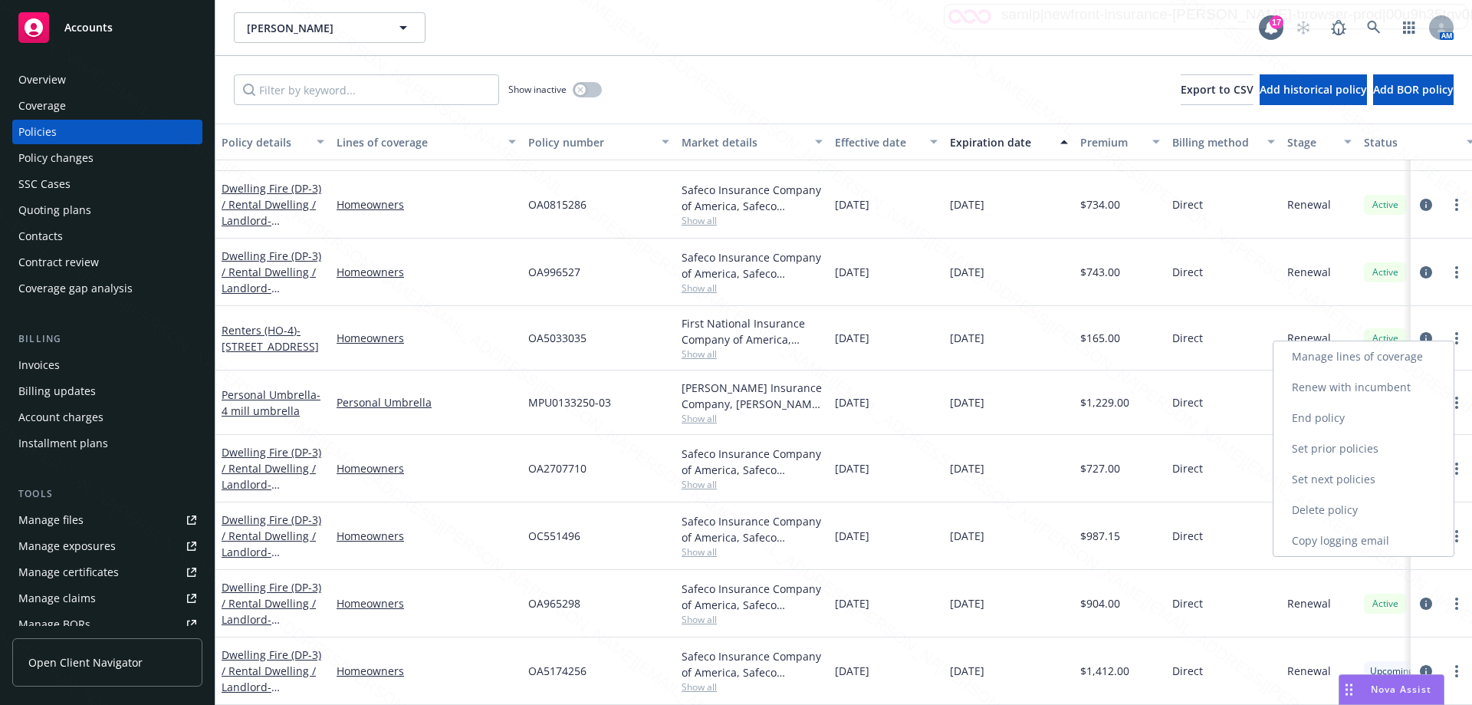
click at [1334, 416] on link "End policy" at bounding box center [1363, 417] width 180 height 31
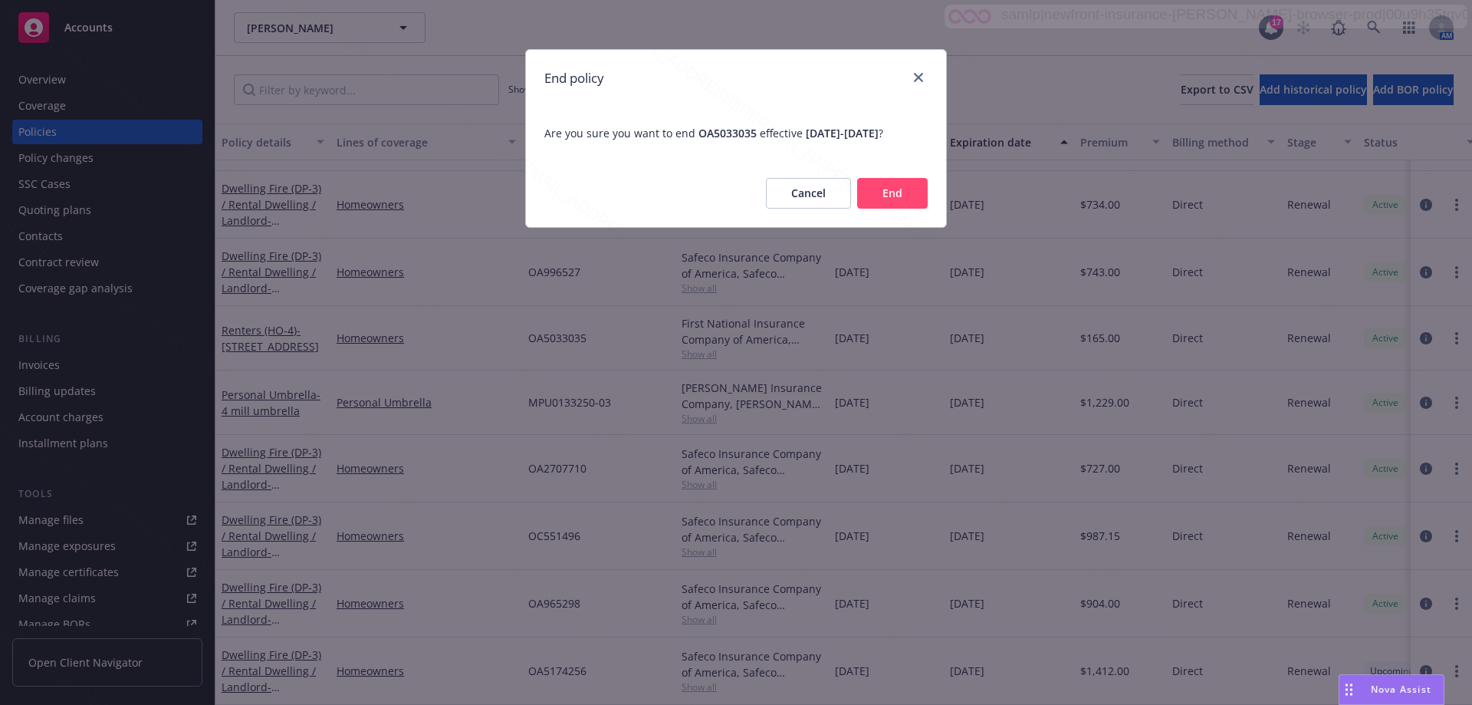
click at [897, 197] on button "End" at bounding box center [892, 193] width 71 height 31
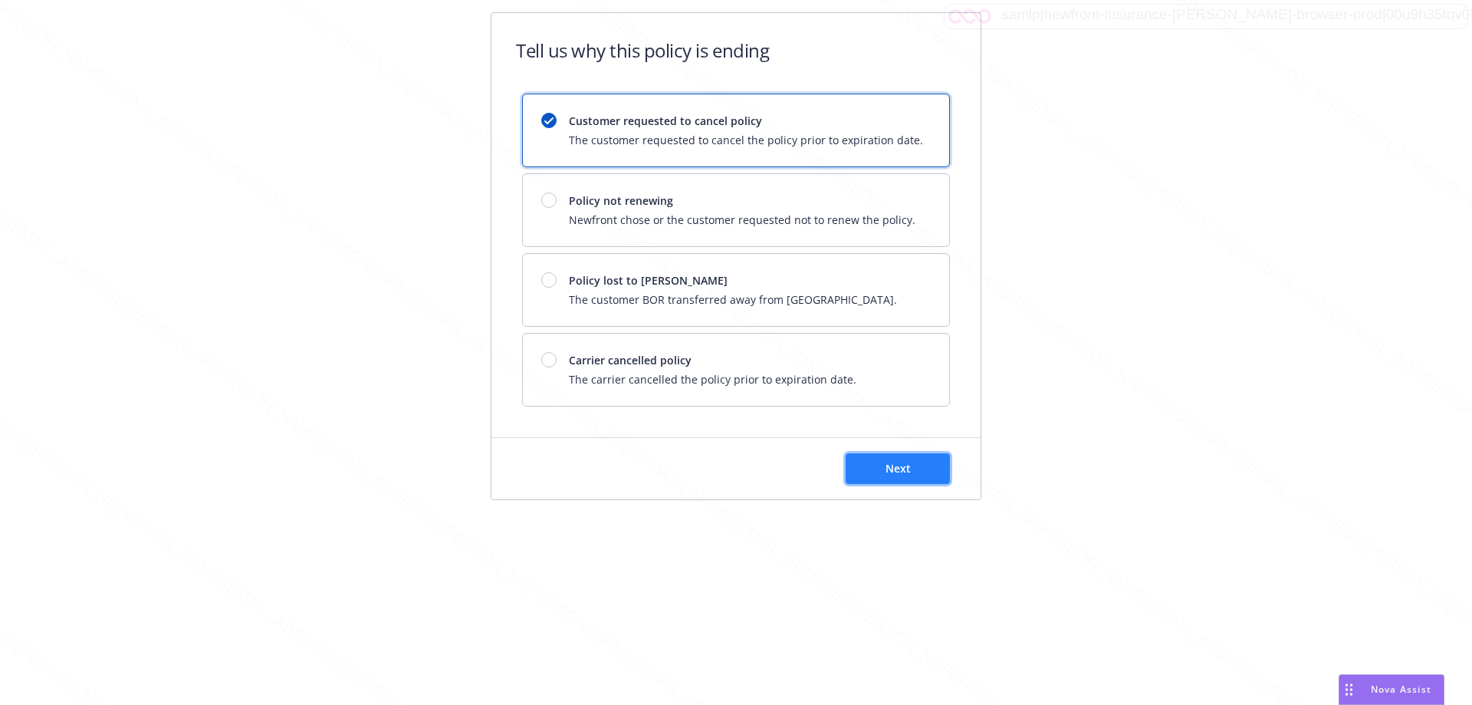
click at [908, 471] on span "Next" at bounding box center [897, 468] width 25 height 15
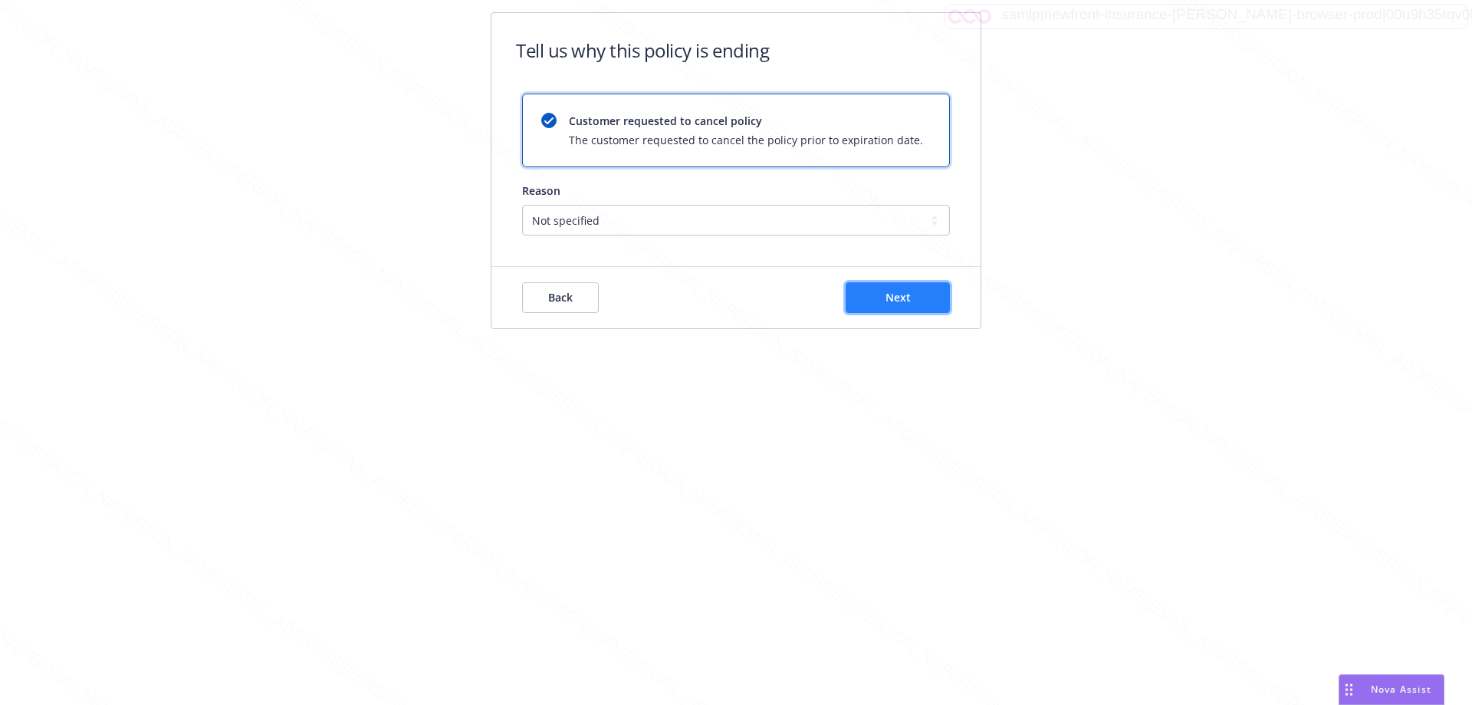
click at [880, 298] on button "Next" at bounding box center [898, 297] width 104 height 31
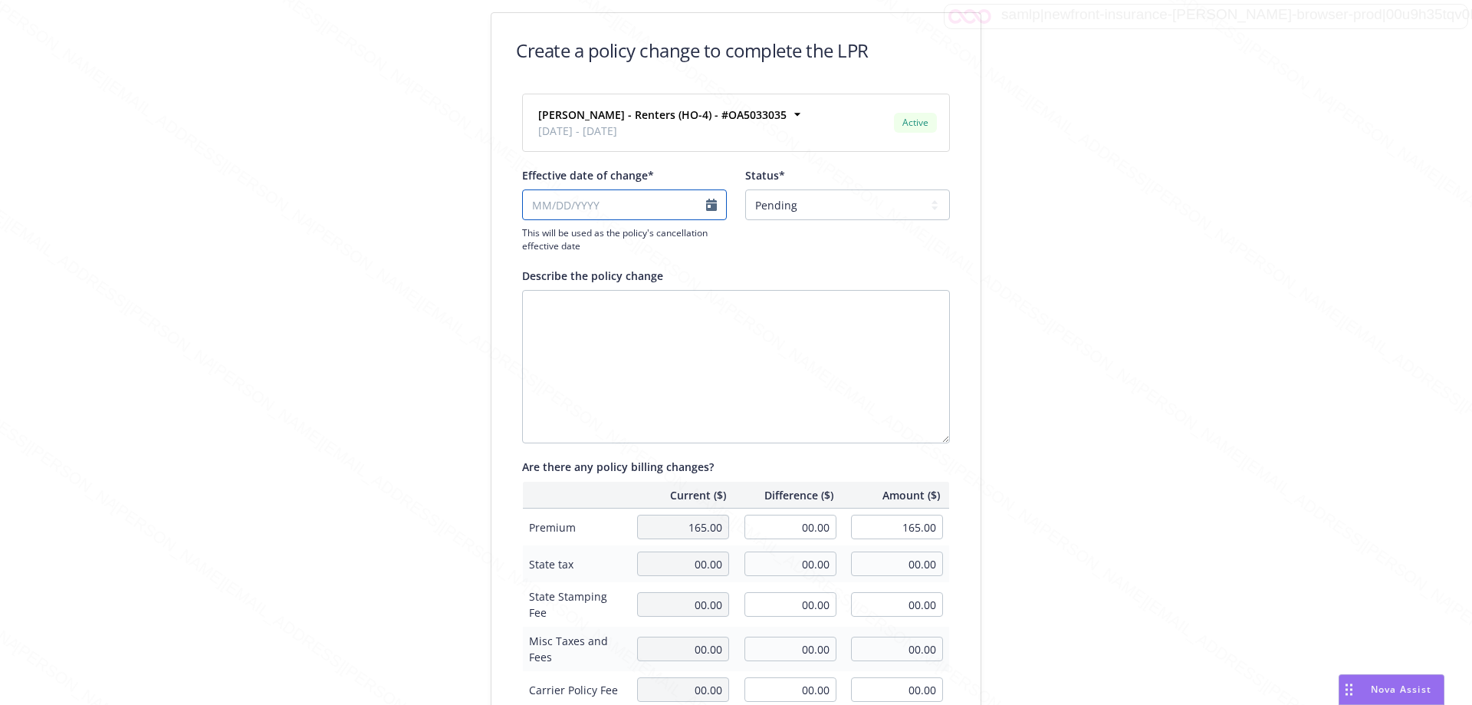
select select "August"
select select "2025"
click at [701, 208] on input "Effective date of change*" at bounding box center [624, 204] width 205 height 31
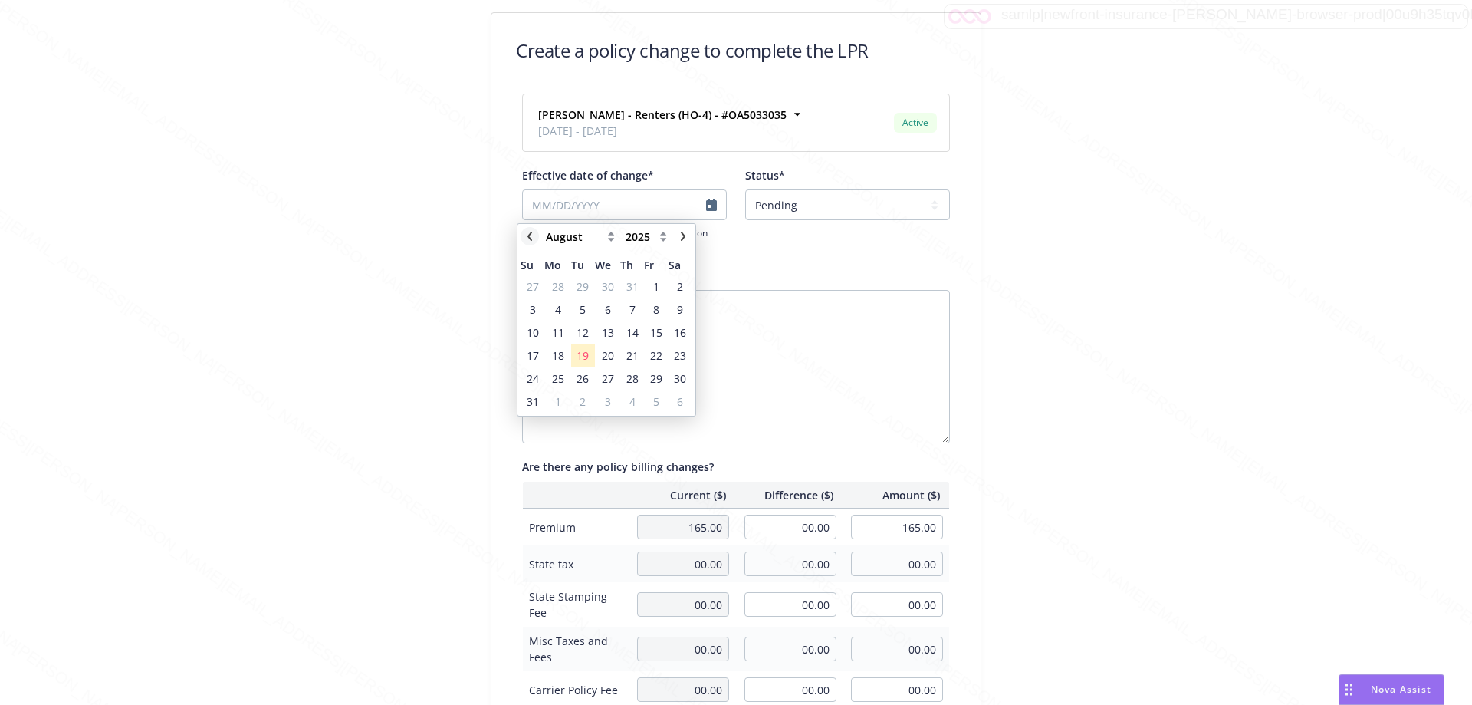
click at [528, 232] on icon "chevronLeft" at bounding box center [529, 236] width 9 height 9
select select "June"
click at [659, 306] on span "13" at bounding box center [656, 309] width 12 height 16
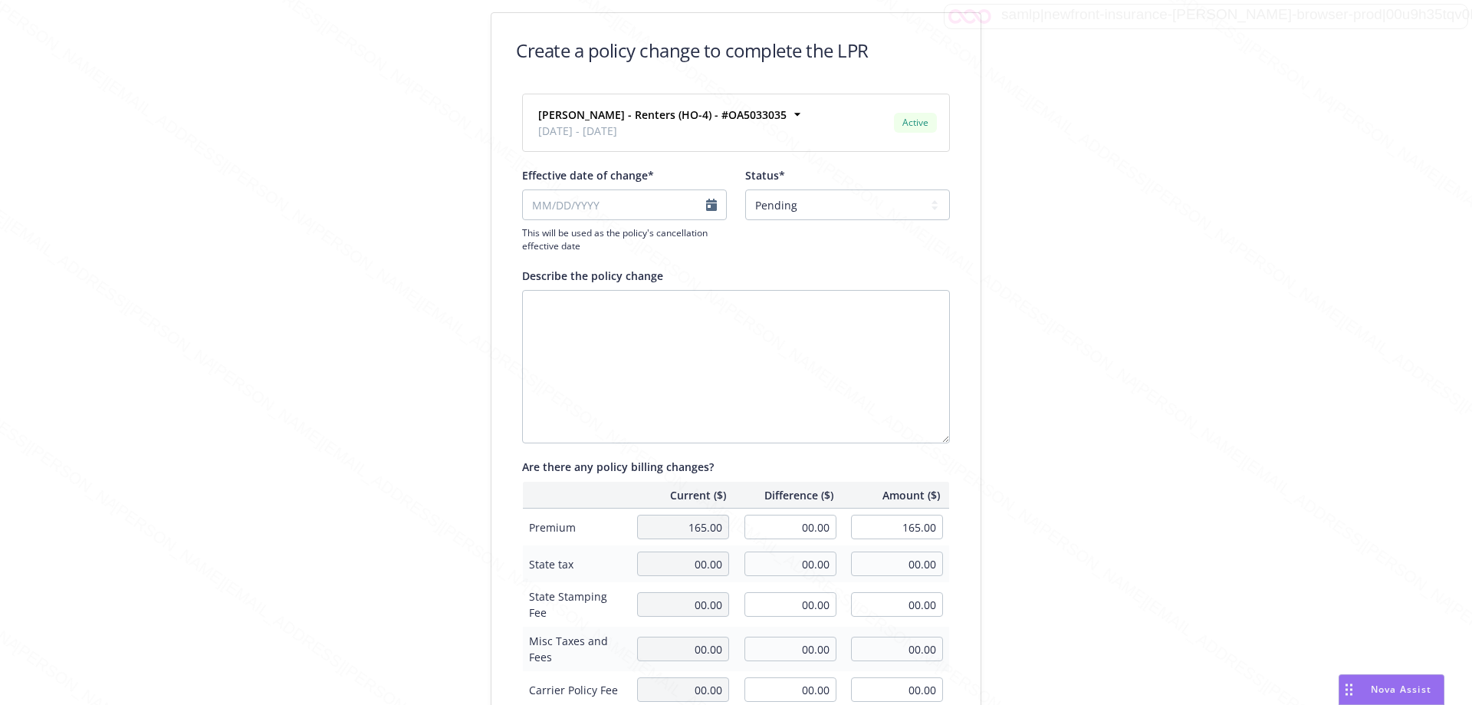
type input "[DATE]"
click at [811, 210] on select "Pending Confirmed" at bounding box center [847, 204] width 205 height 31
select select "Confirmed"
click at [745, 189] on select "Pending Confirmed" at bounding box center [847, 204] width 205 height 31
click at [705, 324] on textarea "Describe the policy change" at bounding box center [736, 366] width 428 height 153
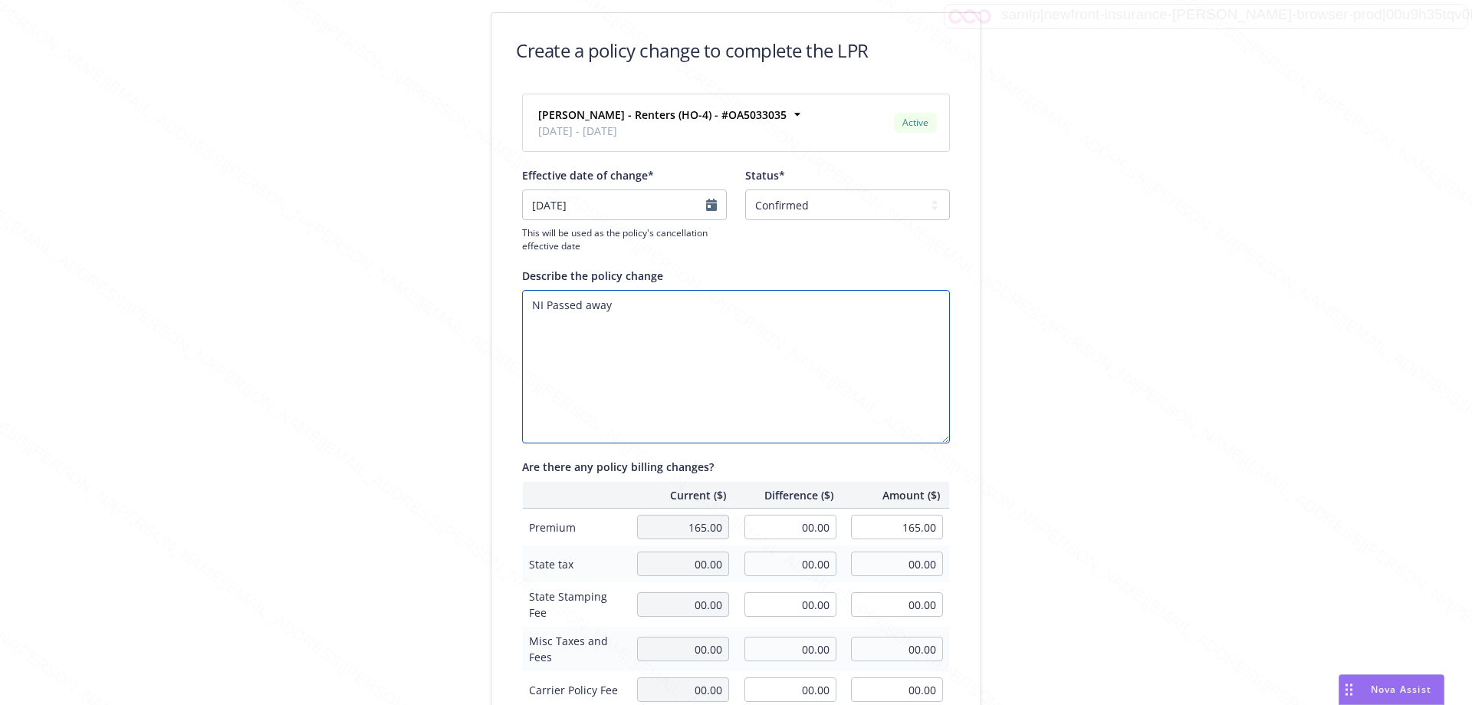
scroll to position [347, 0]
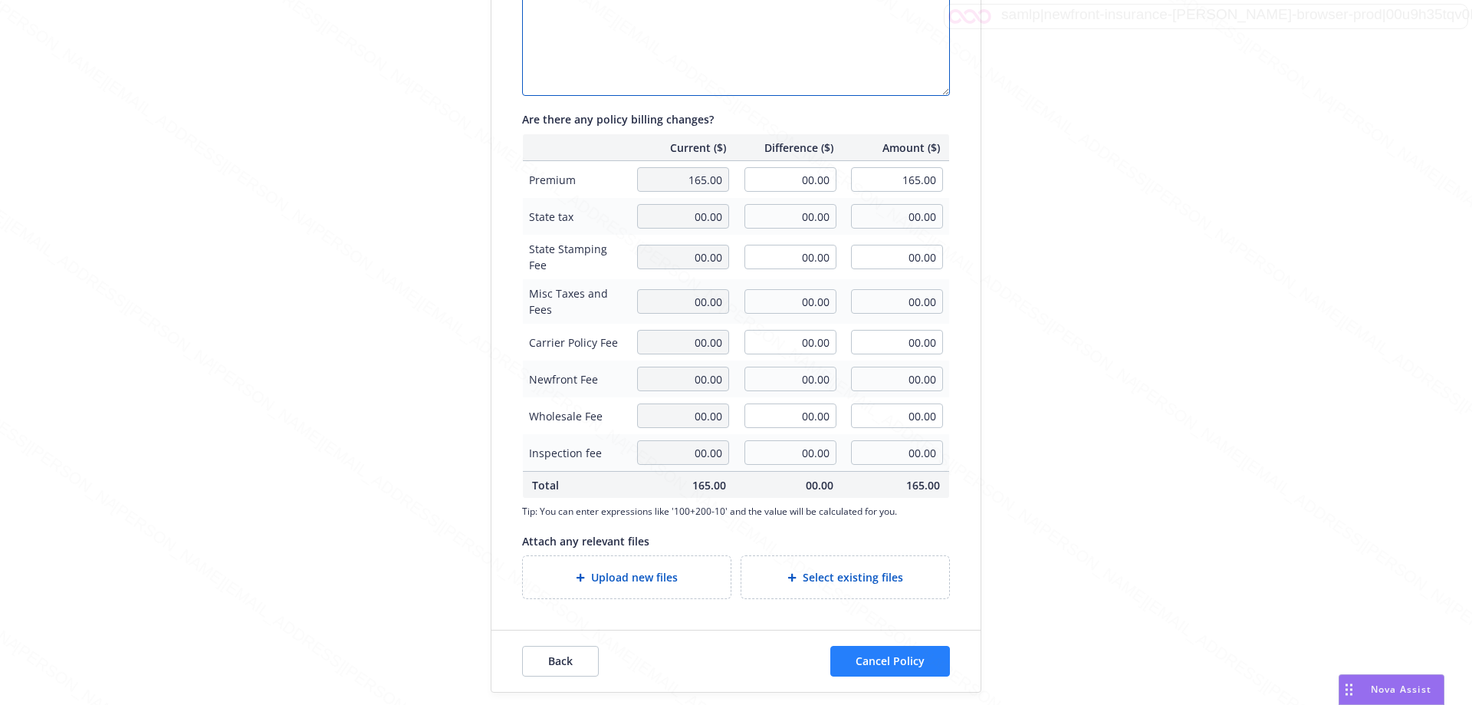
type textarea "NI Passed away"
click at [885, 663] on span "Cancel Policy" at bounding box center [890, 660] width 69 height 15
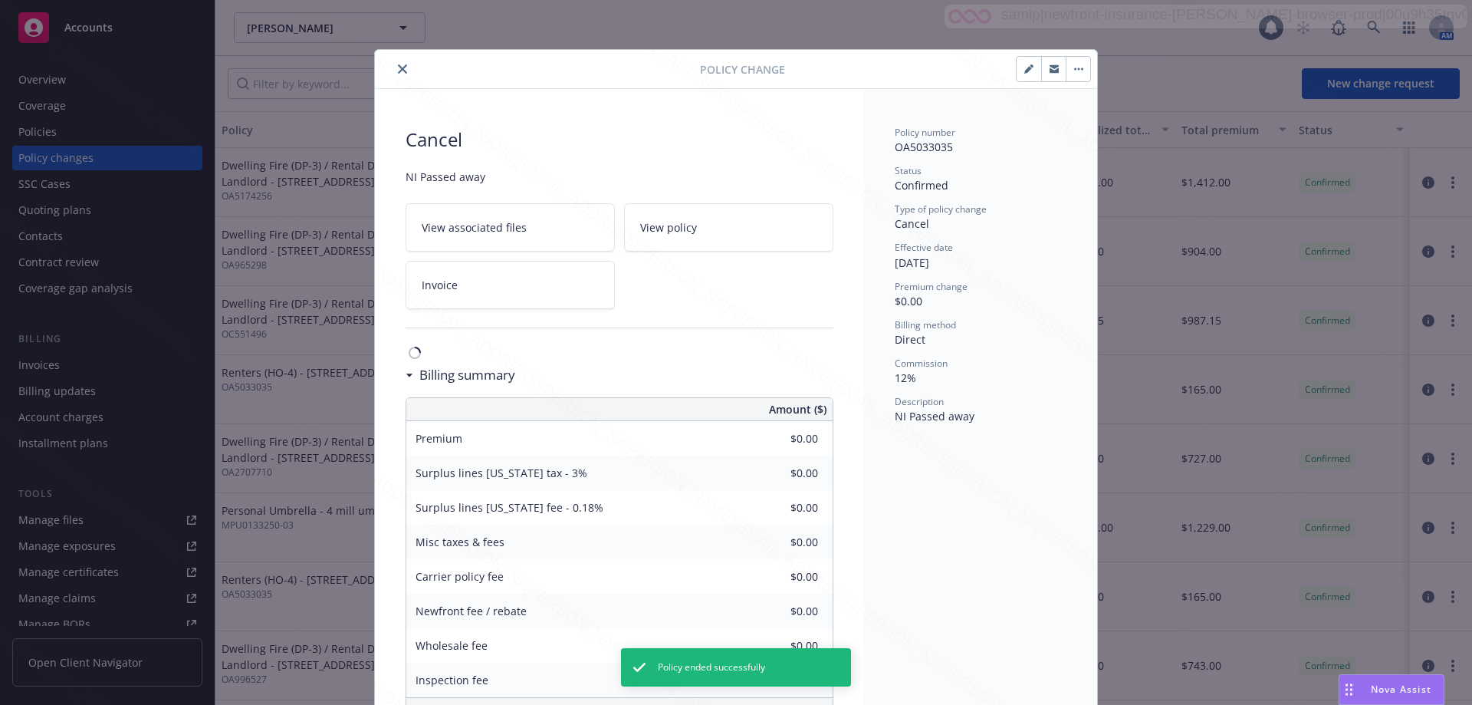
scroll to position [46, 0]
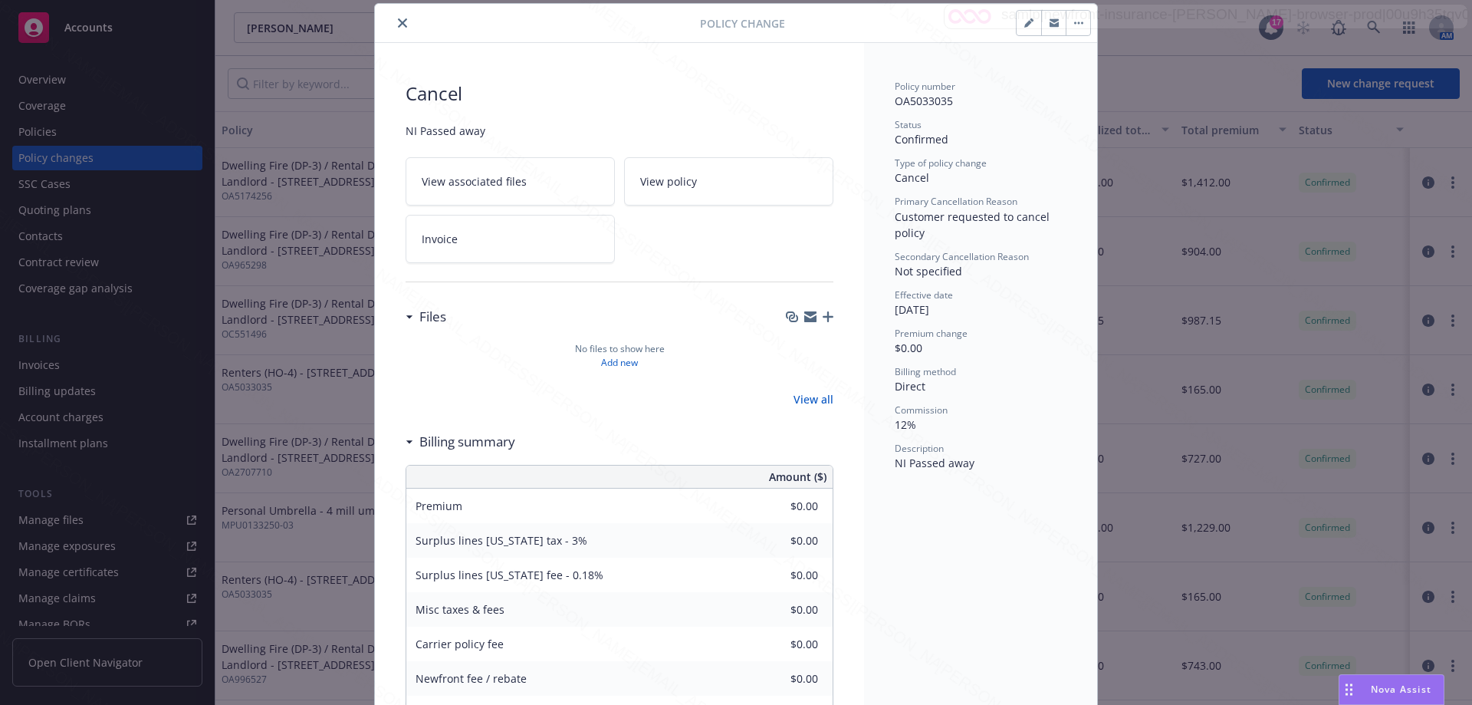
click at [401, 24] on icon "close" at bounding box center [402, 22] width 9 height 9
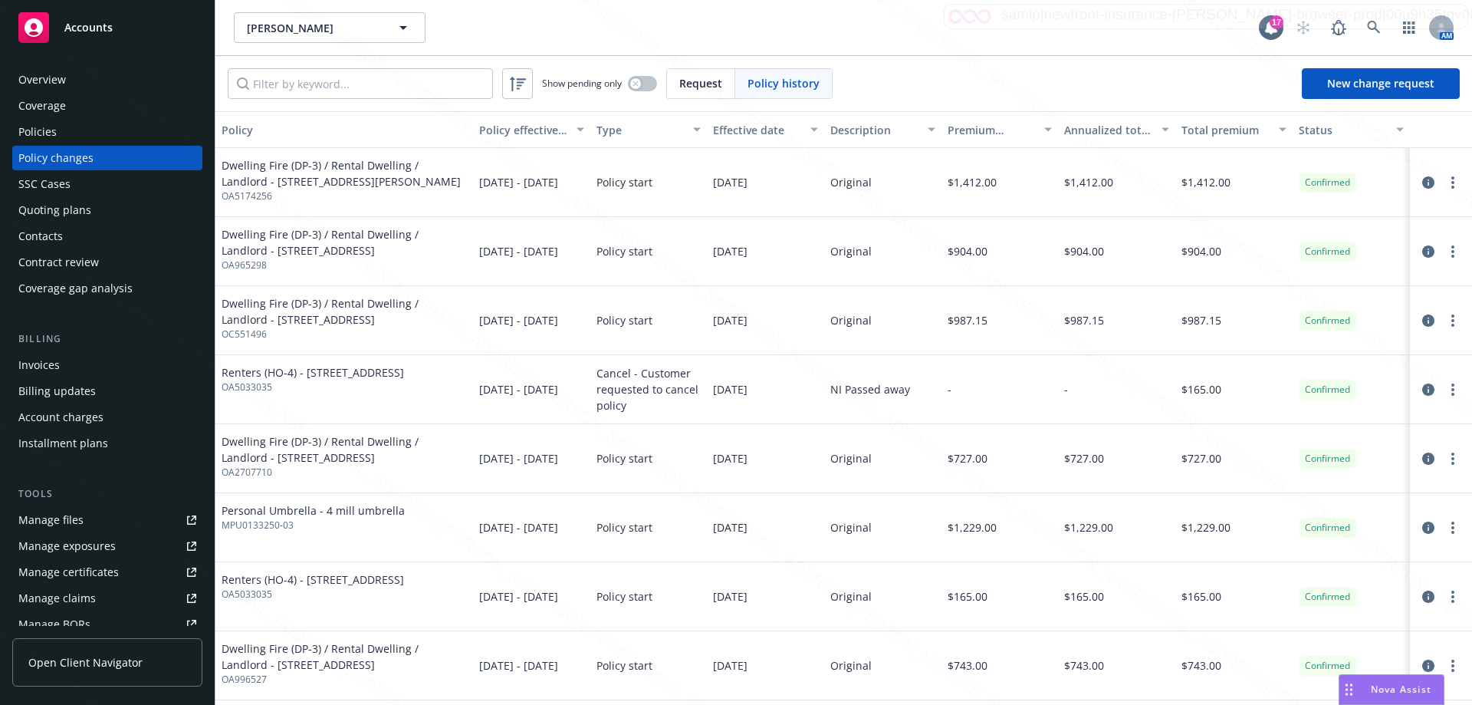
click at [57, 130] on div "Policies" at bounding box center [107, 132] width 178 height 25
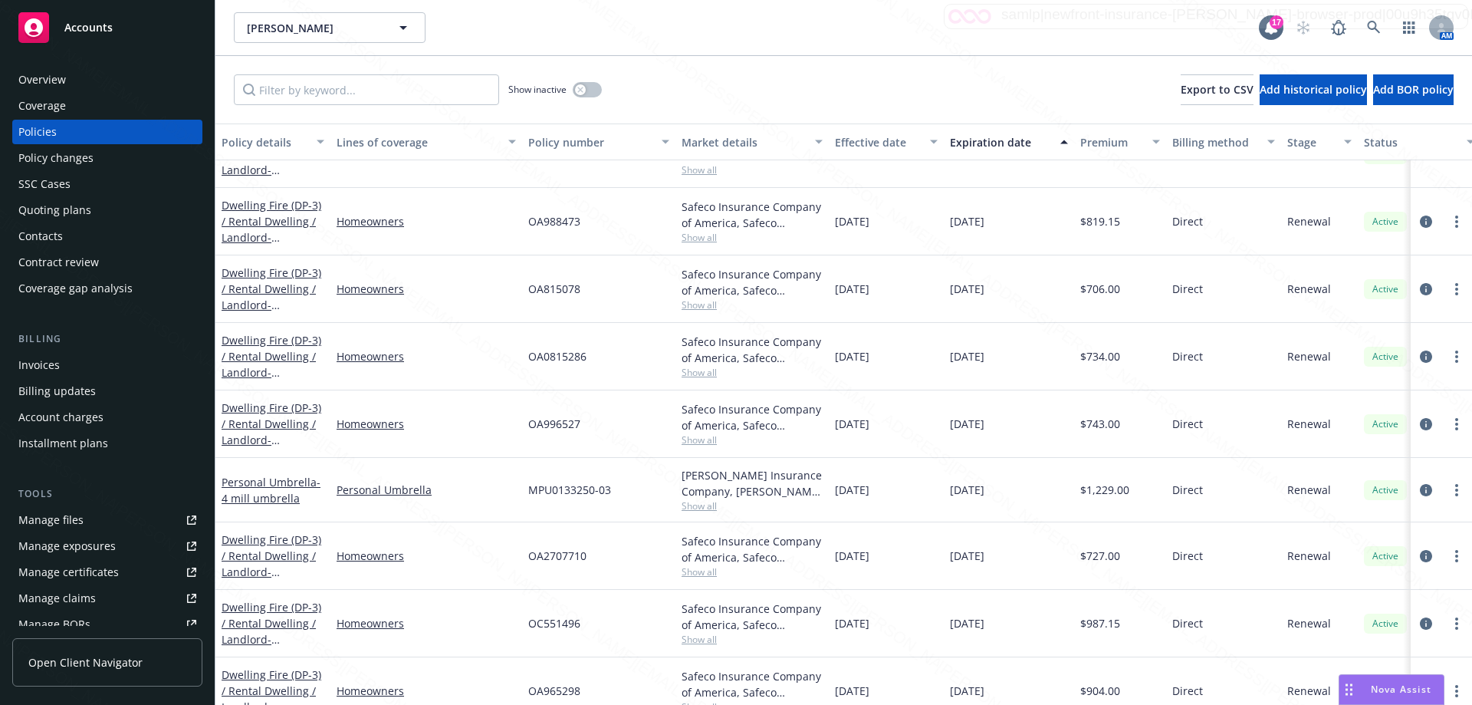
scroll to position [317, 0]
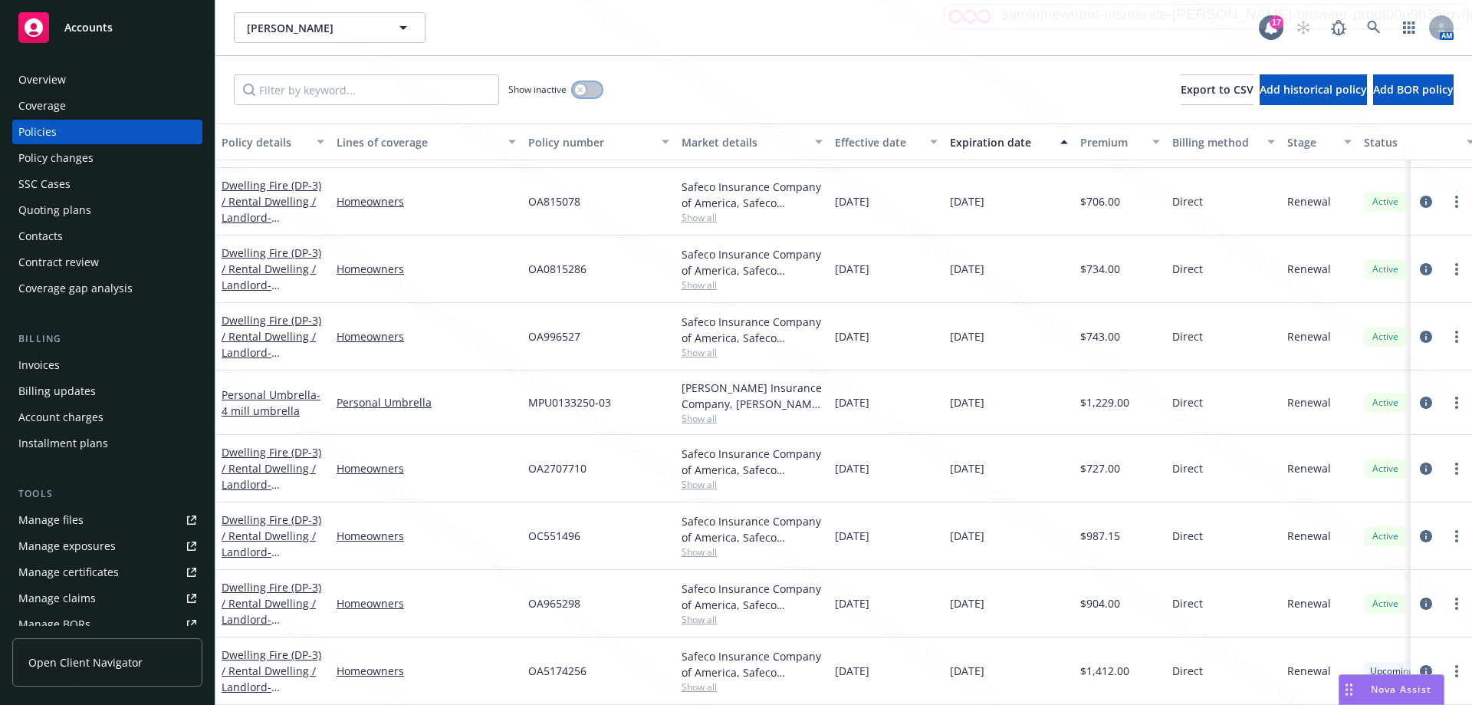
click at [594, 92] on button "button" at bounding box center [587, 89] width 29 height 15
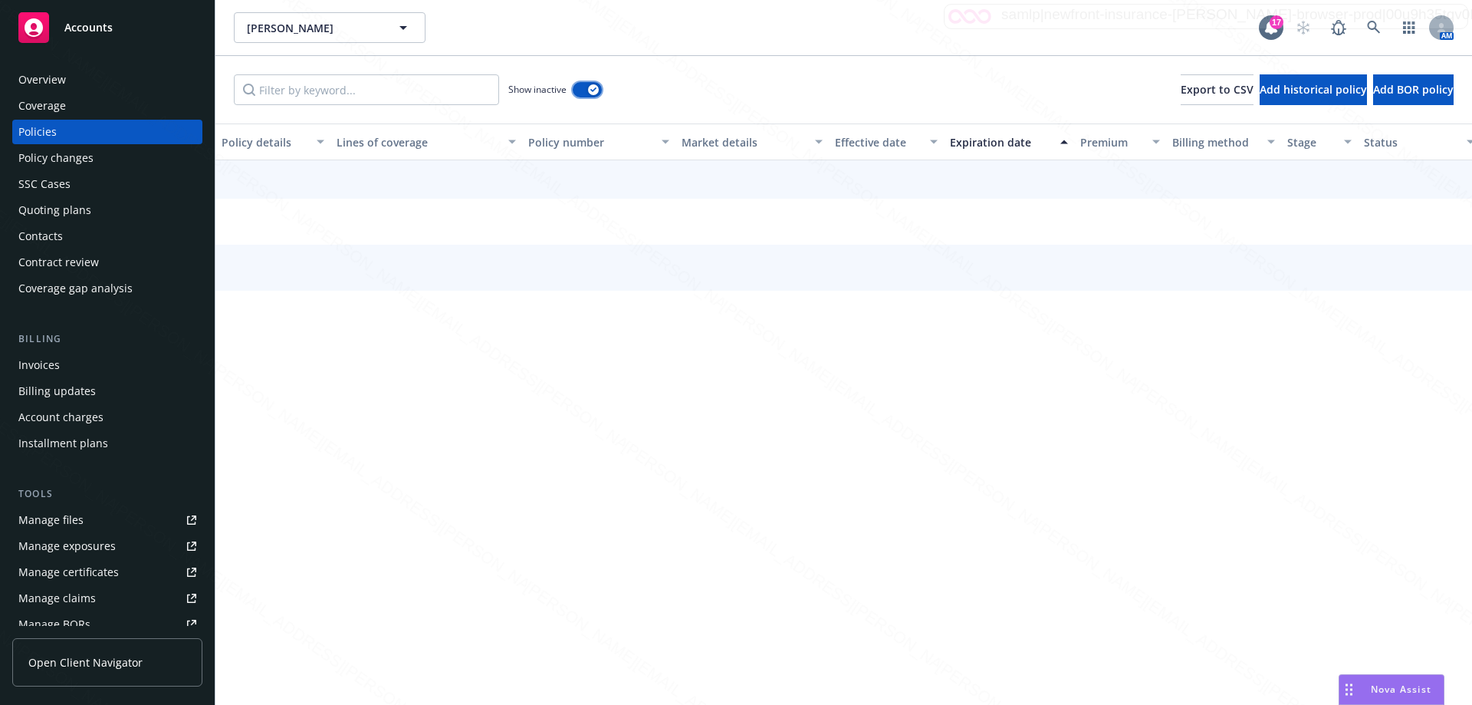
scroll to position [253, 0]
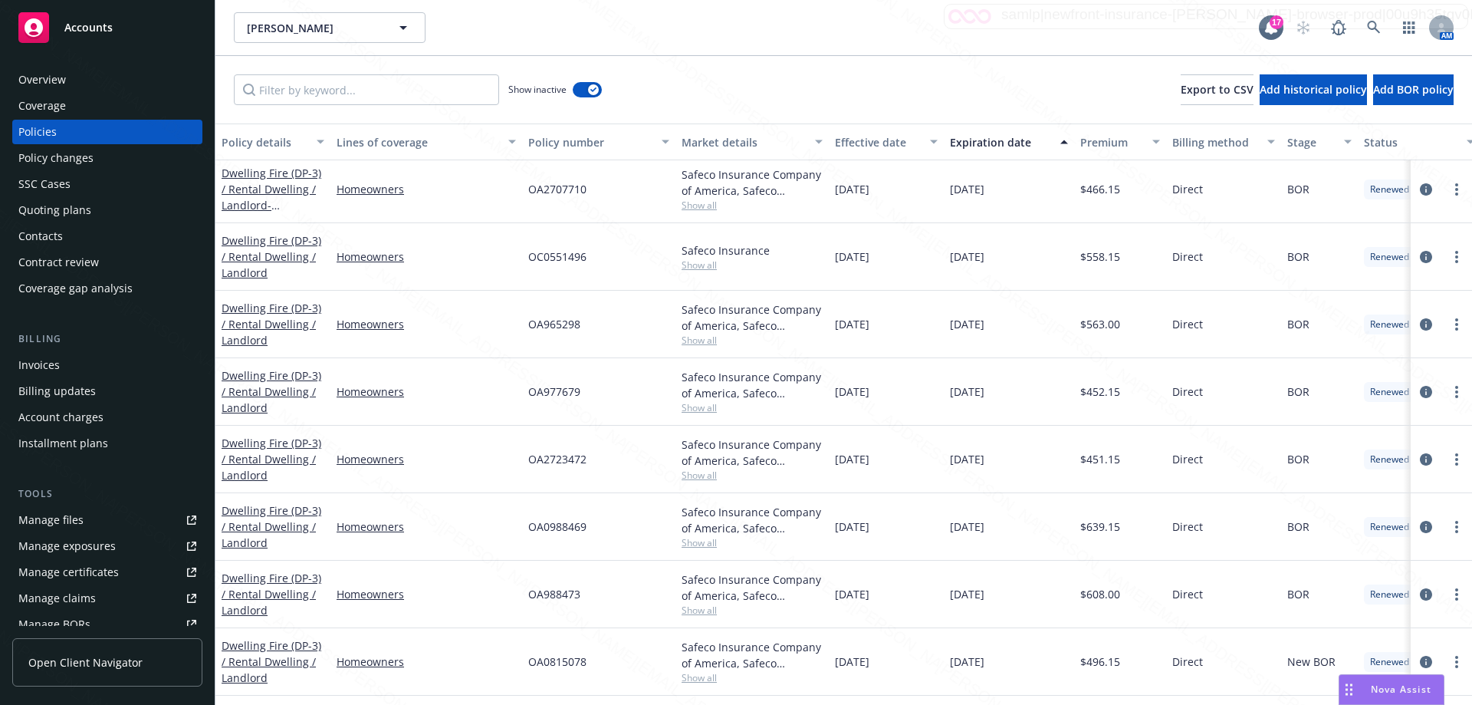
click at [1004, 145] on div "Expiration date" at bounding box center [1000, 142] width 101 height 16
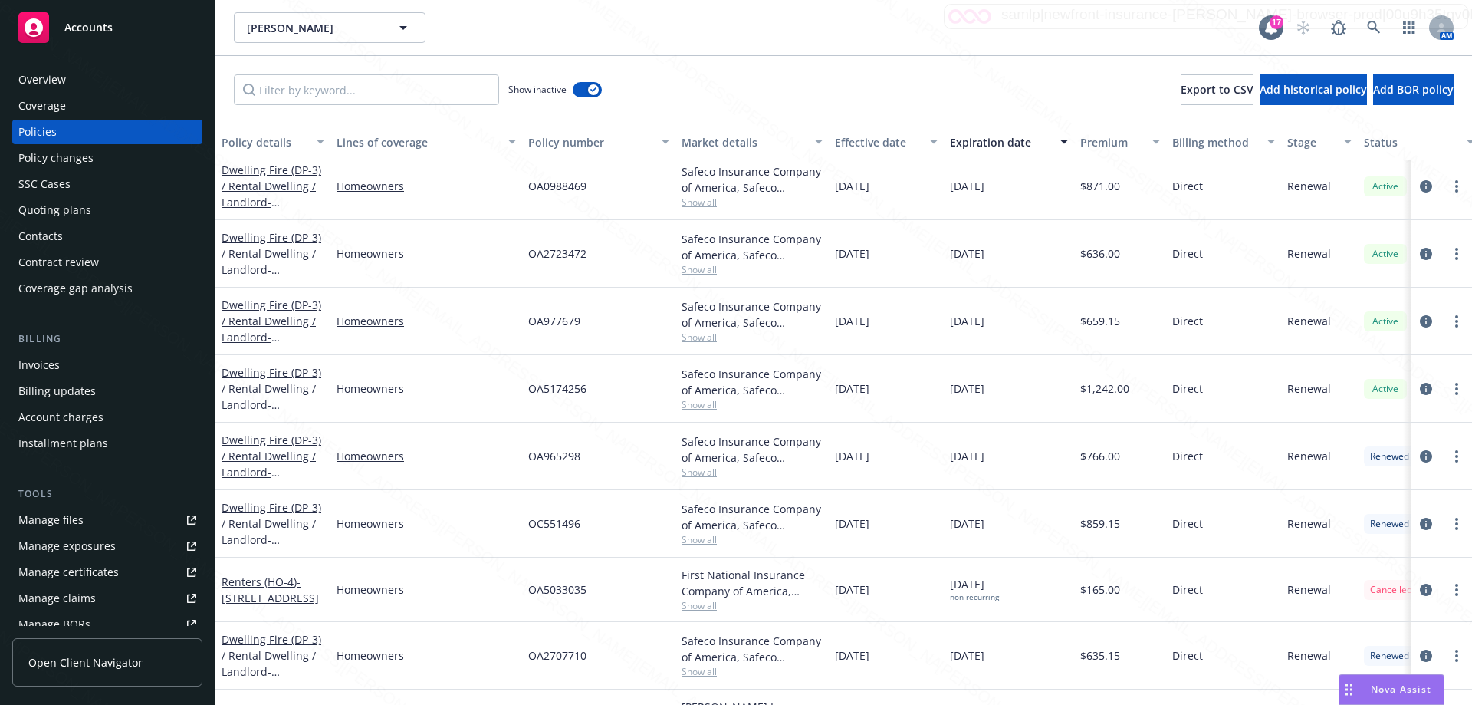
scroll to position [636, 0]
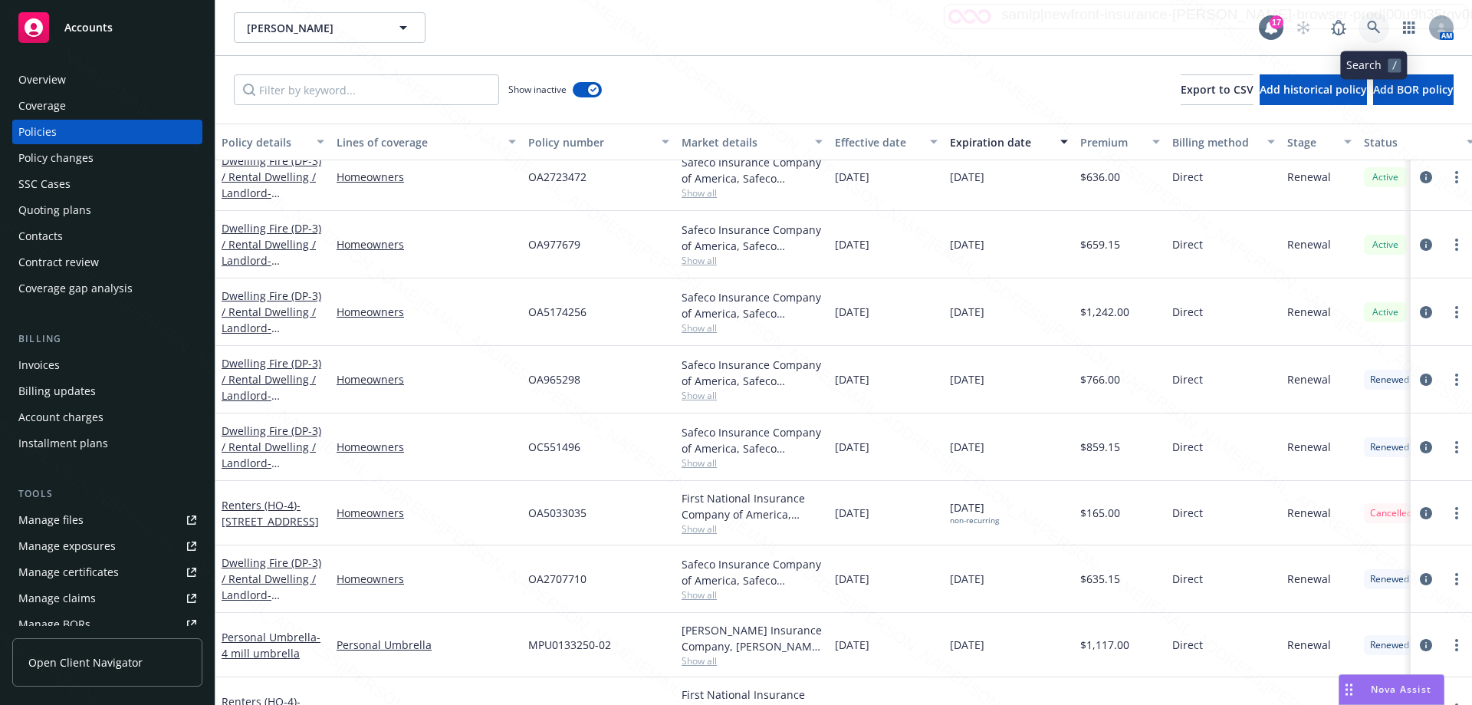
click at [1369, 31] on icon at bounding box center [1374, 28] width 14 height 14
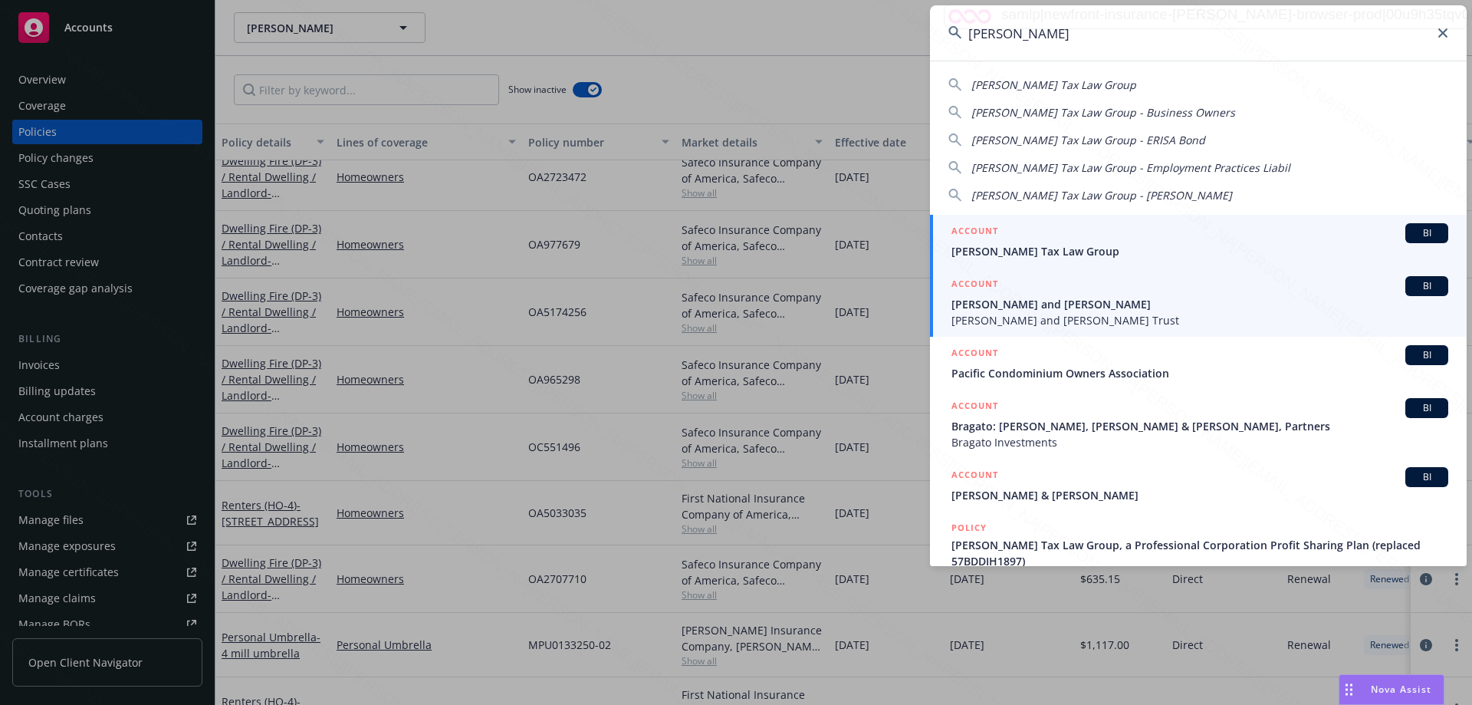
type input "[PERSON_NAME]"
click at [1074, 320] on span "[PERSON_NAME] and [PERSON_NAME] Trust" at bounding box center [1199, 320] width 497 height 16
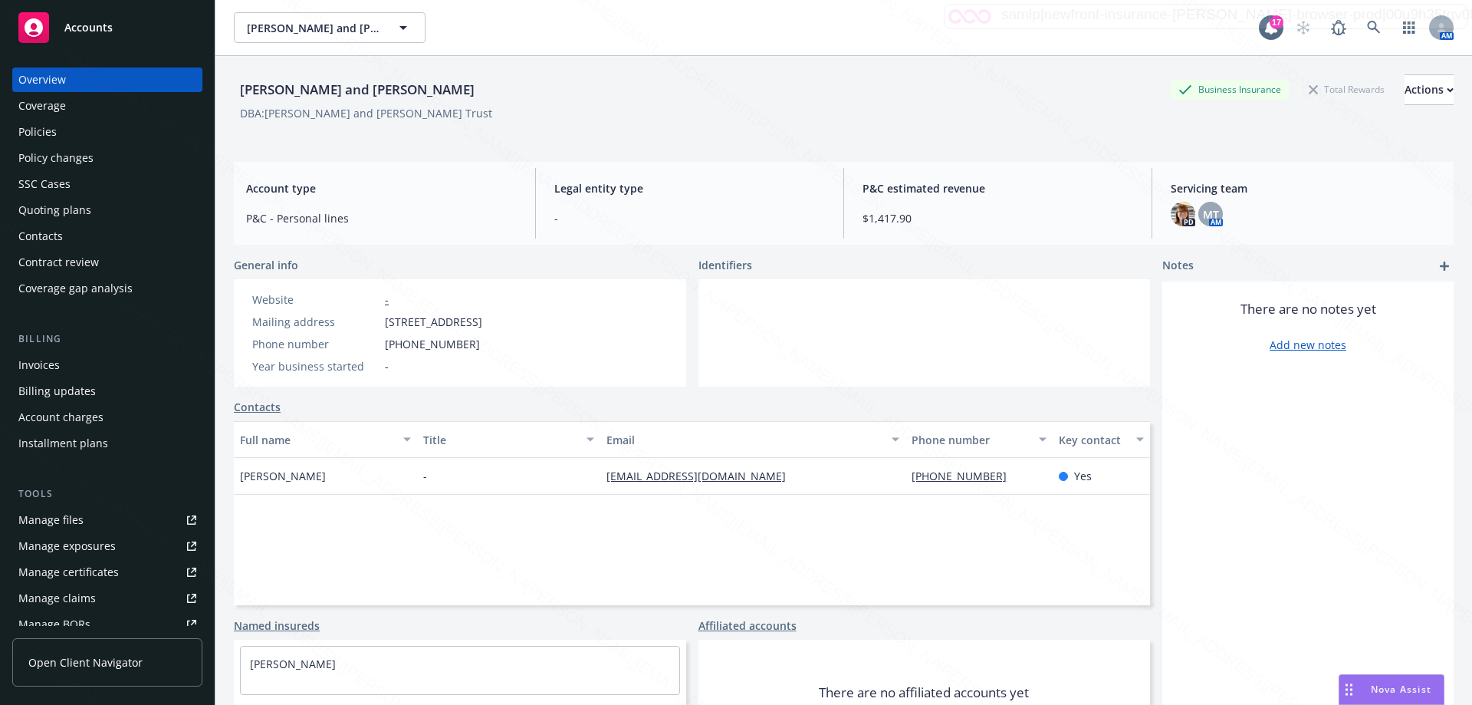
drag, startPoint x: 485, startPoint y: 114, endPoint x: 267, endPoint y: 118, distance: 217.8
click at [267, 118] on div "DBA: [PERSON_NAME] and [PERSON_NAME] Trust" at bounding box center [844, 113] width 1220 height 16
copy div "[PERSON_NAME] and [PERSON_NAME] Trust"
click at [28, 138] on div "Policies" at bounding box center [37, 132] width 38 height 25
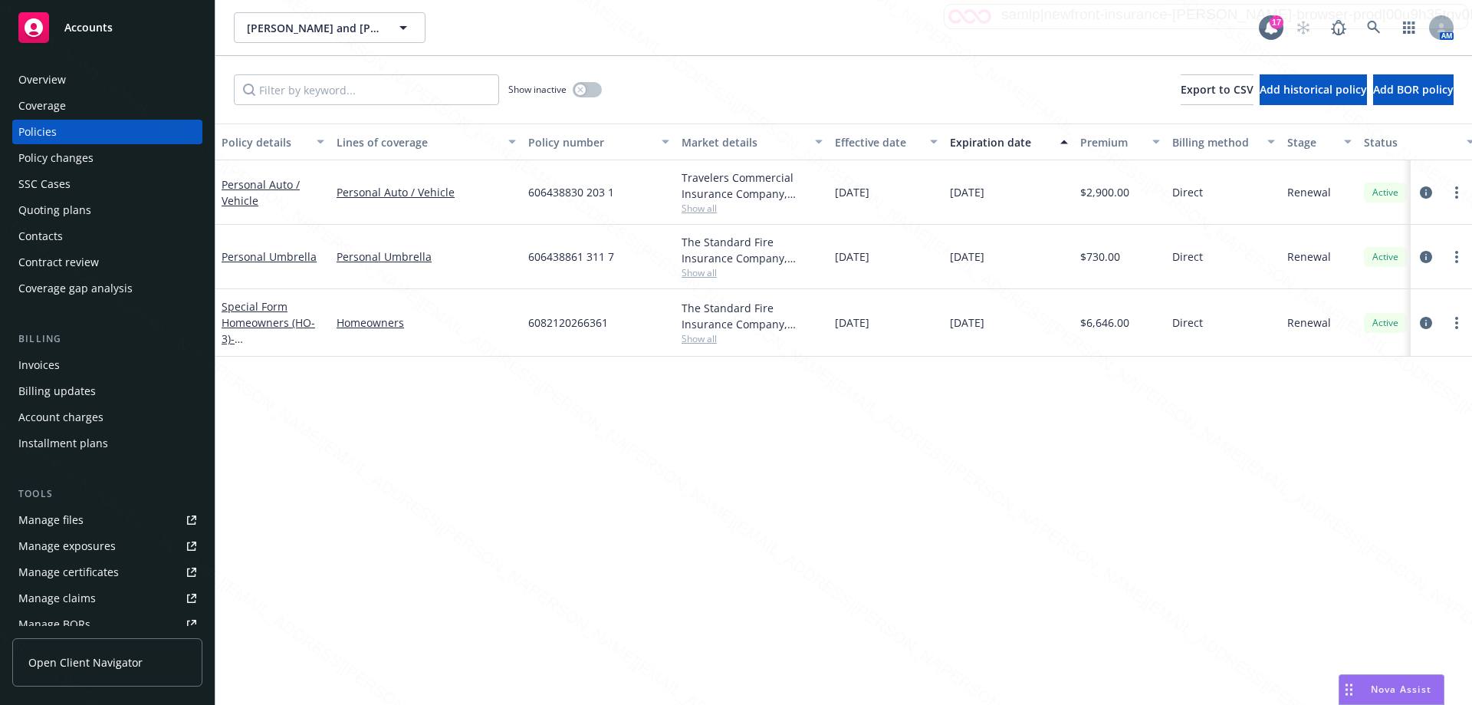
click at [678, 486] on div "Policy details Lines of coverage Policy number Market details Effective date Ex…" at bounding box center [843, 413] width 1257 height 581
